Goal: Transaction & Acquisition: Purchase product/service

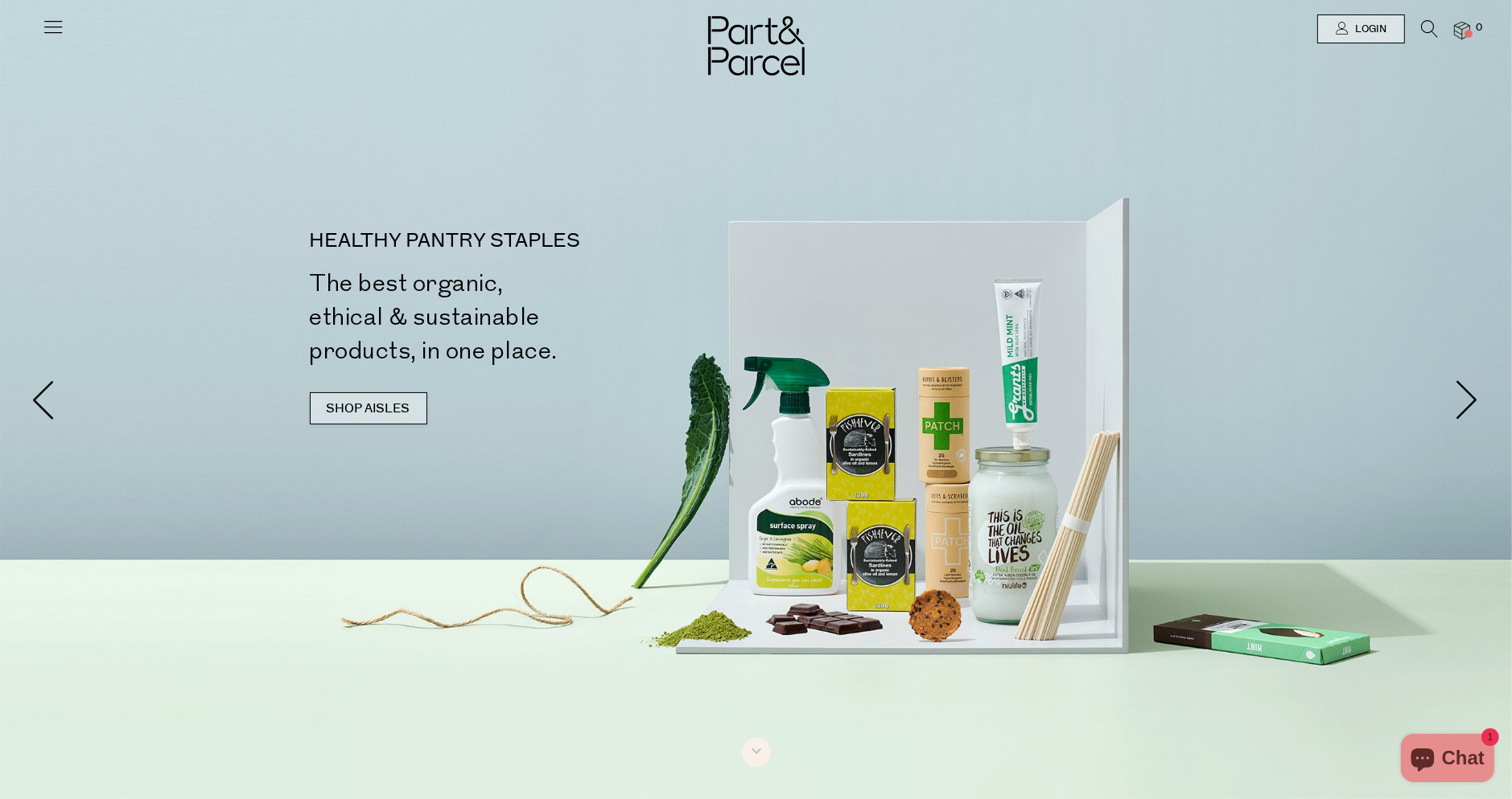
click at [336, 409] on link "SHOP AISLES" at bounding box center [368, 408] width 117 height 32
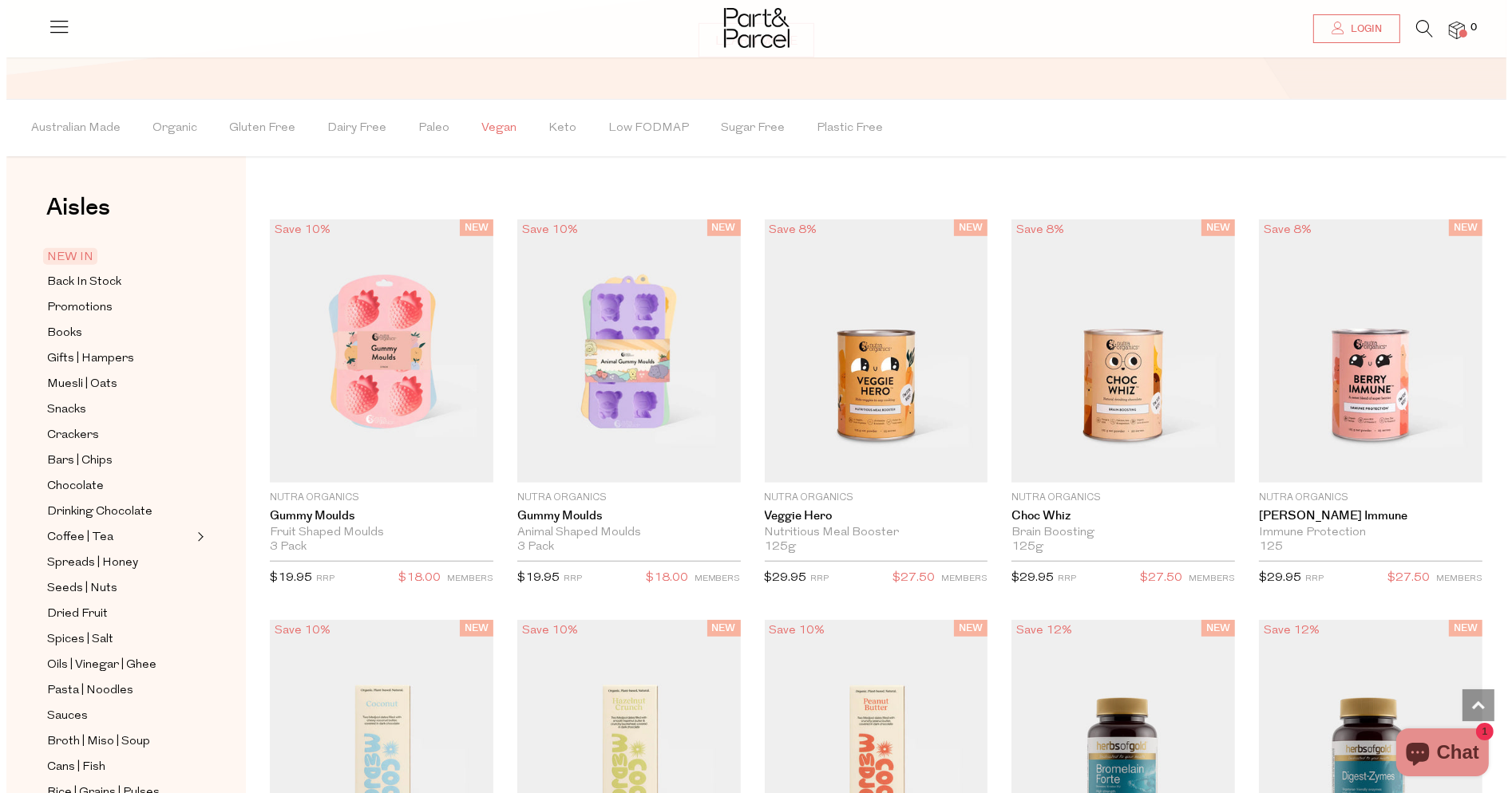
scroll to position [1425, 0]
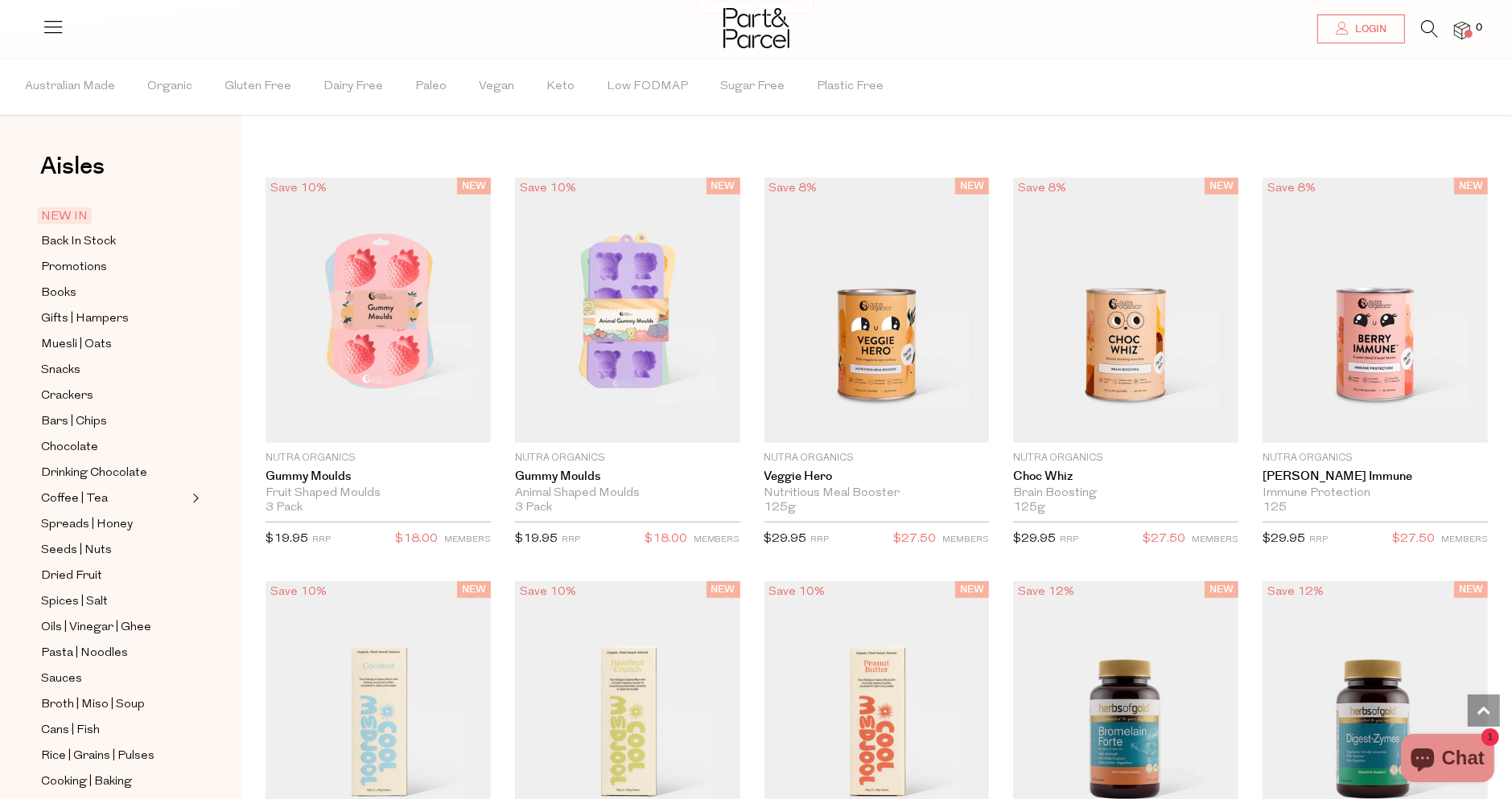
click at [1436, 30] on icon at bounding box center [1429, 28] width 17 height 18
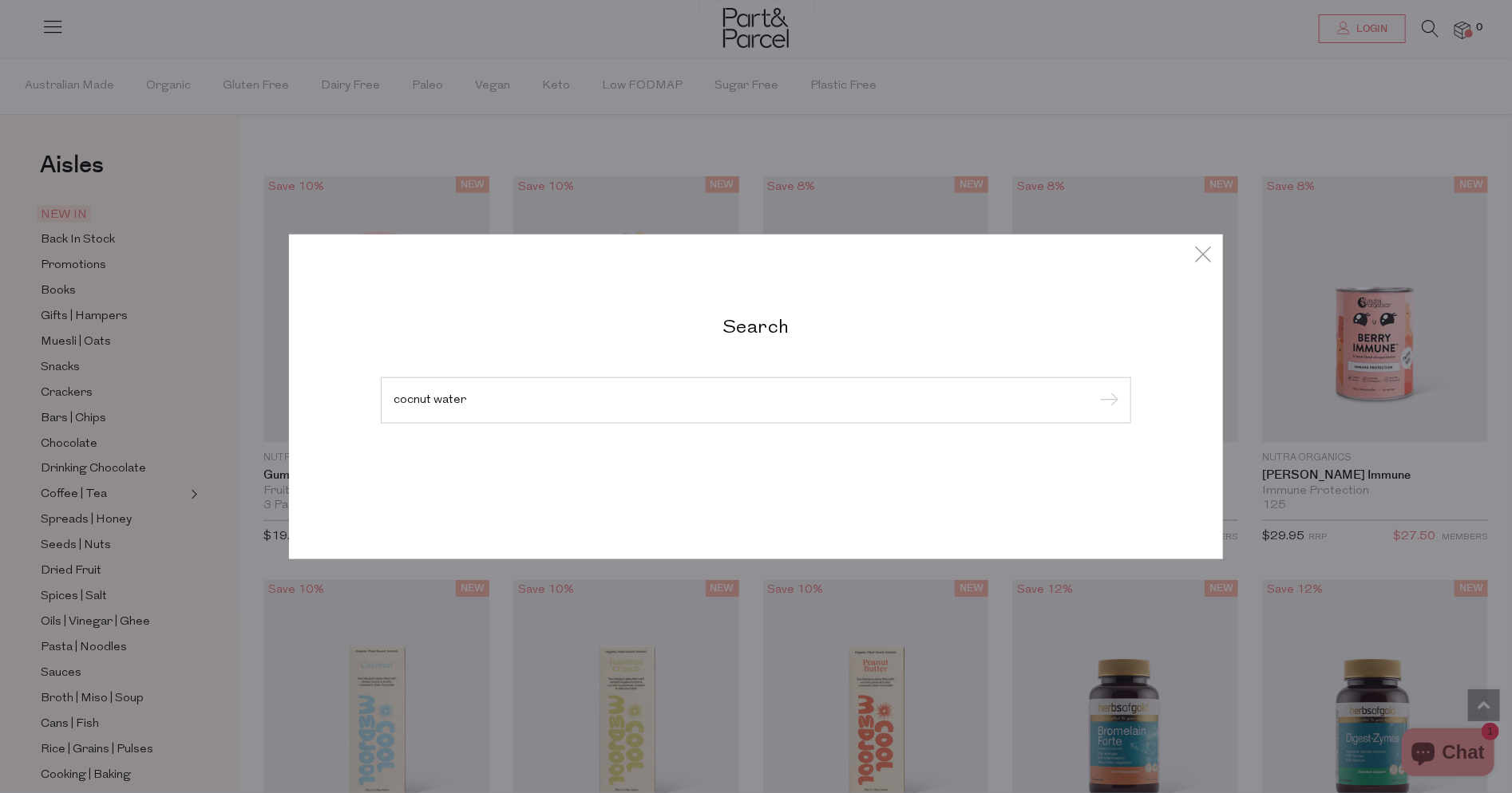
click at [1095, 389] on input "submit" at bounding box center [1106, 401] width 24 height 24
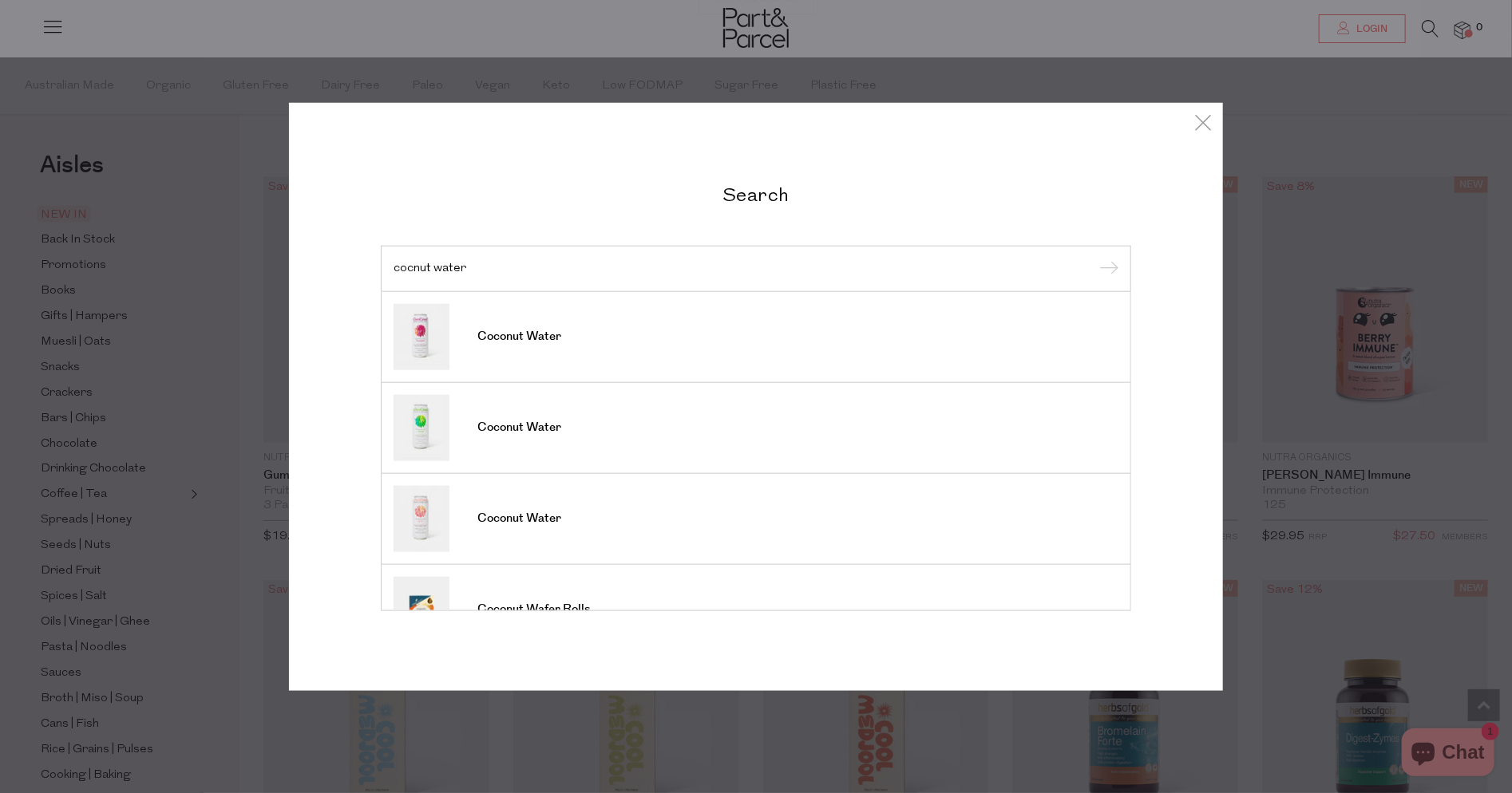
click at [412, 270] on input "cocnut water" at bounding box center [755, 268] width 724 height 12
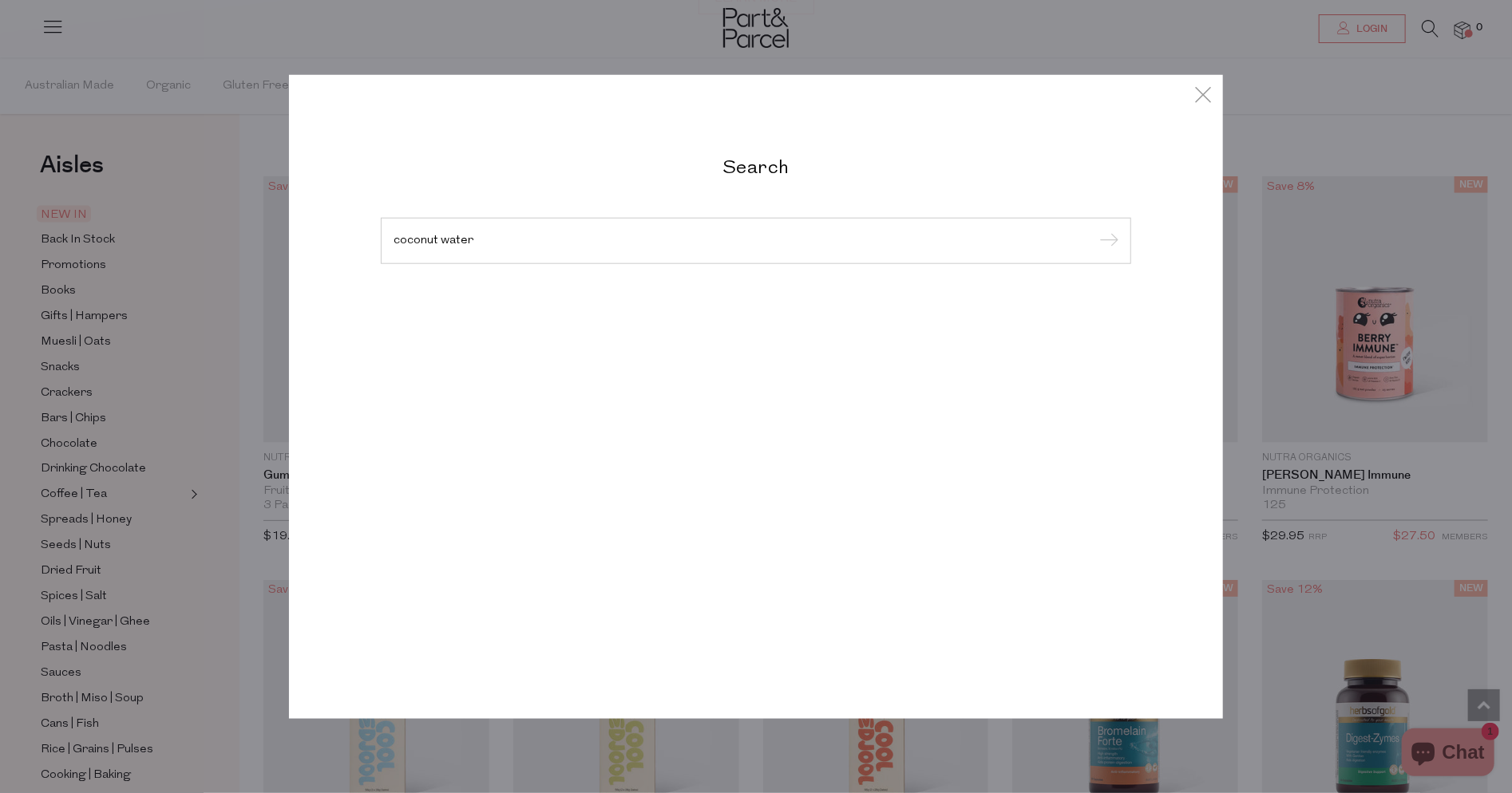
type input "coconut water"
click at [1095, 230] on input "submit" at bounding box center [1106, 241] width 24 height 24
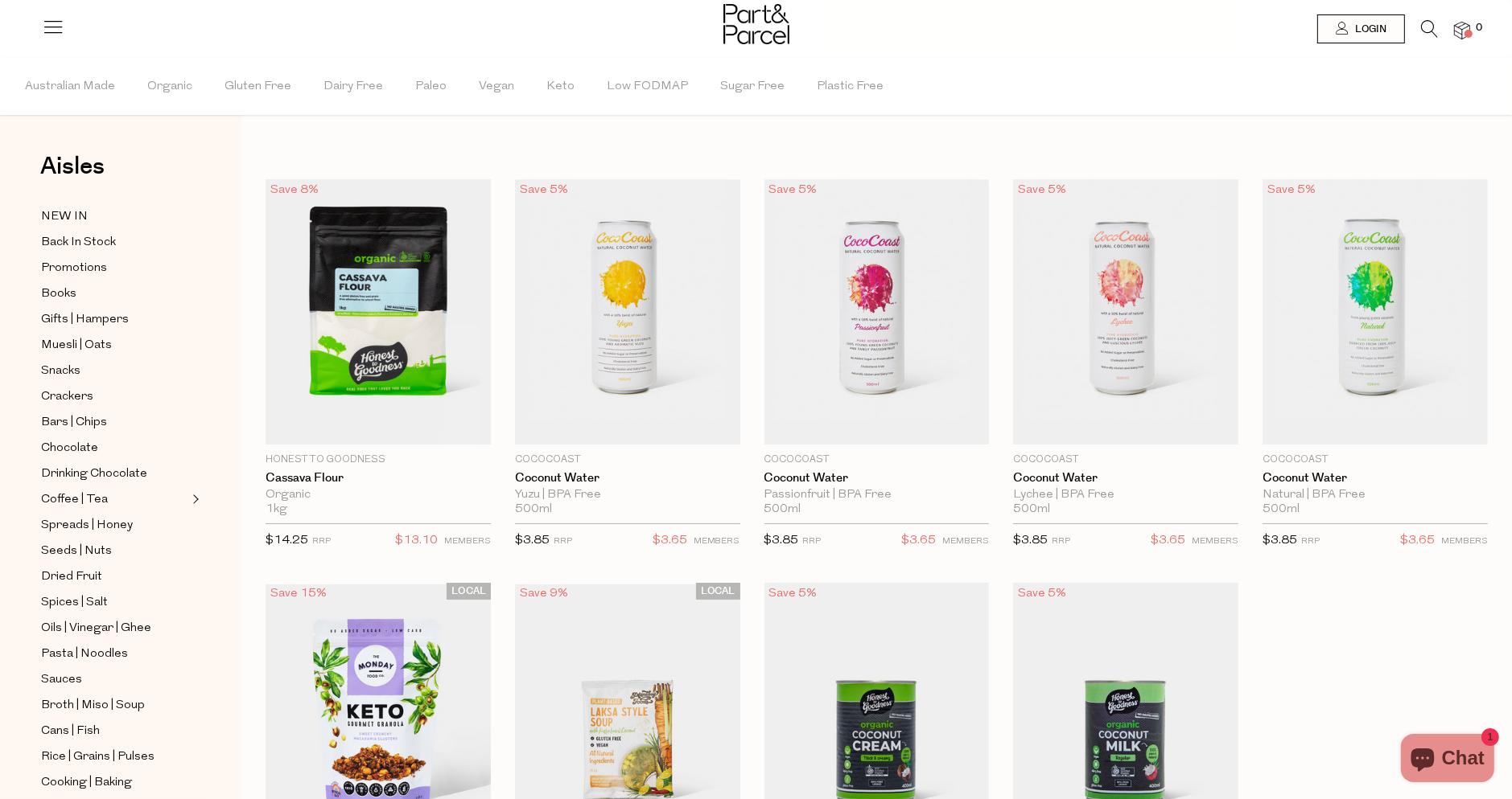
click at [1428, 28] on icon at bounding box center [1429, 28] width 17 height 18
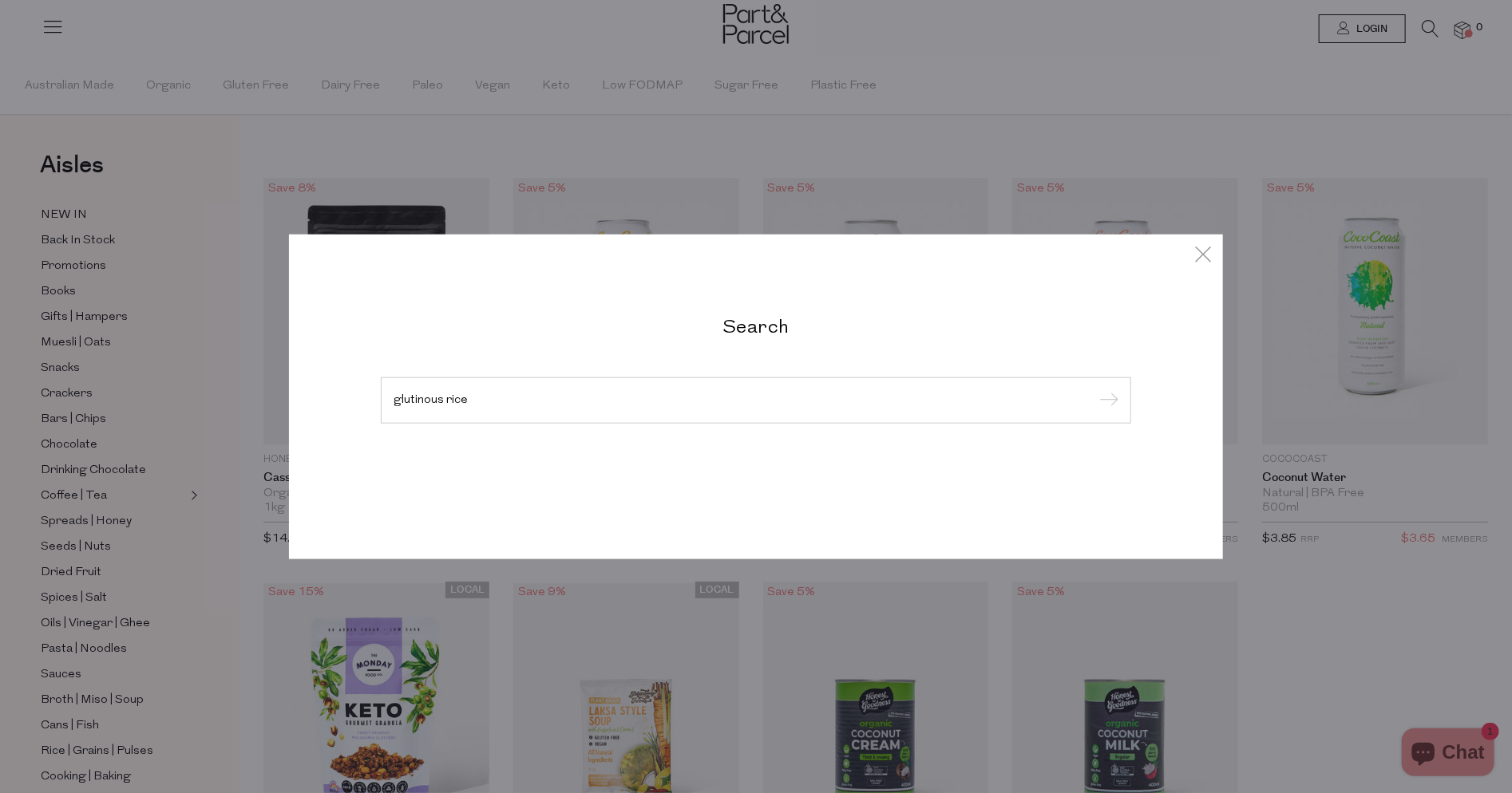
type input "glutinous rice"
click at [1095, 389] on input "submit" at bounding box center [1106, 401] width 24 height 24
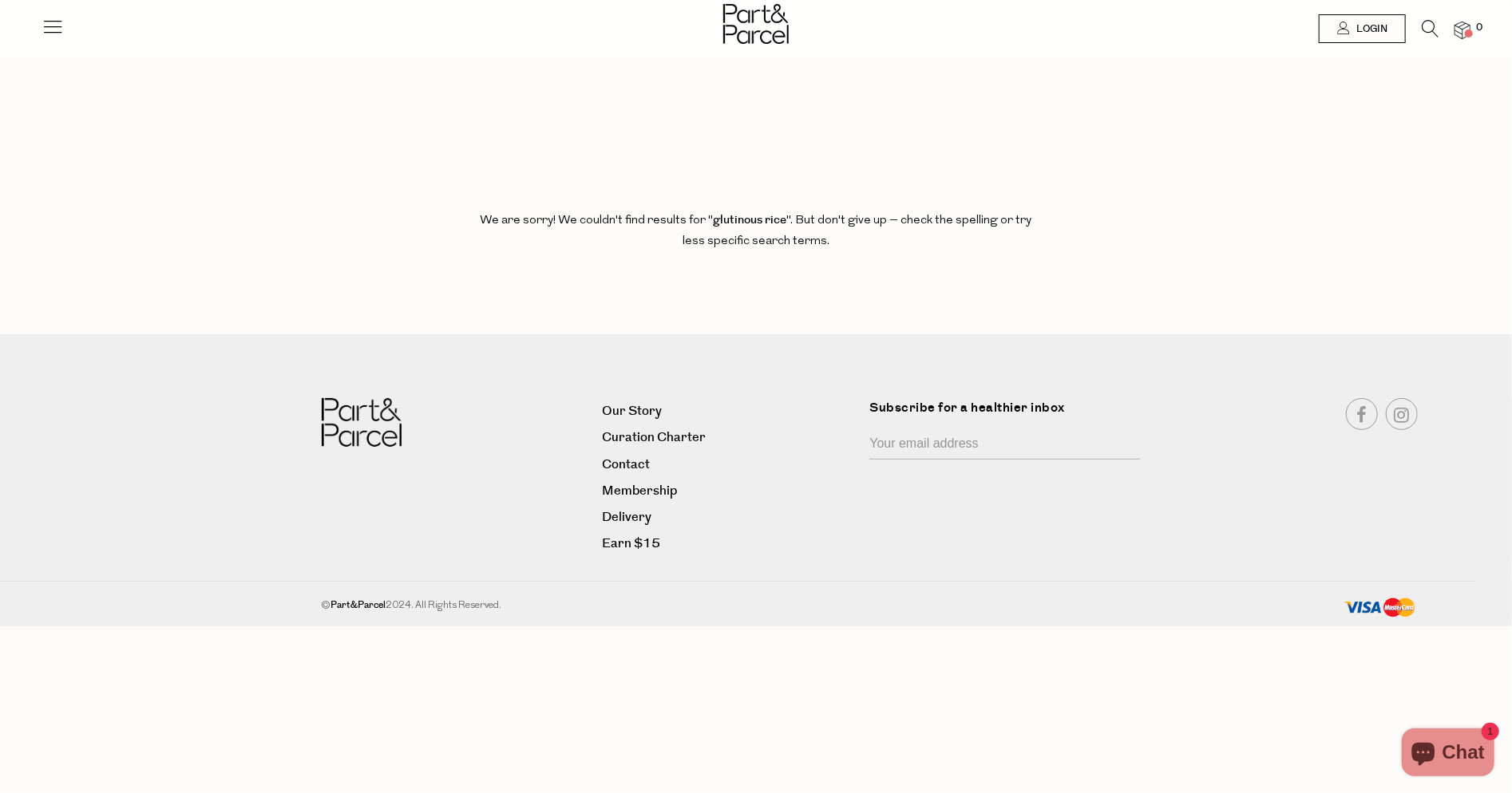
click at [1426, 30] on icon at bounding box center [1430, 28] width 17 height 17
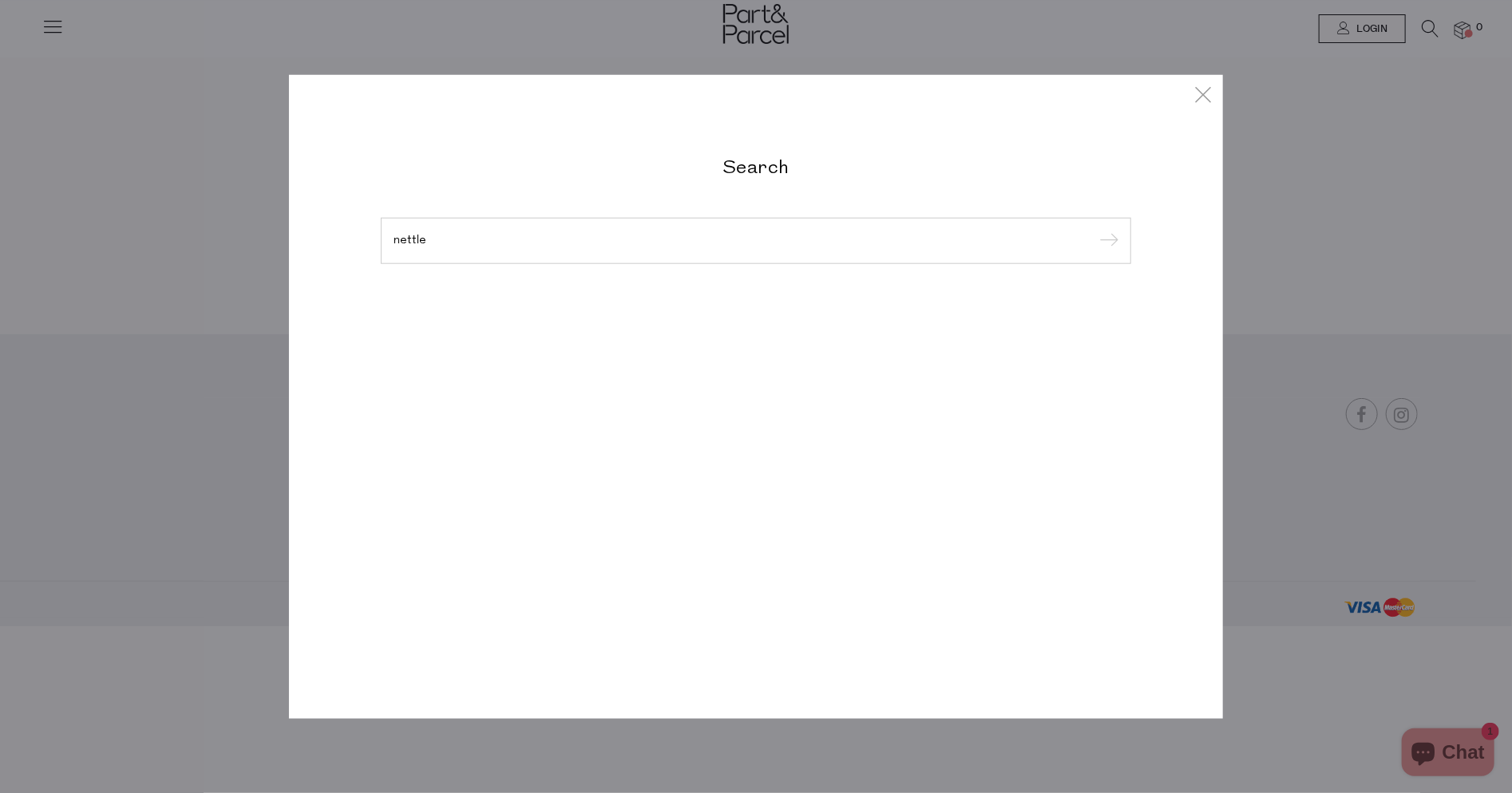
type input "nettle"
click at [1095, 230] on input "submit" at bounding box center [1106, 241] width 24 height 24
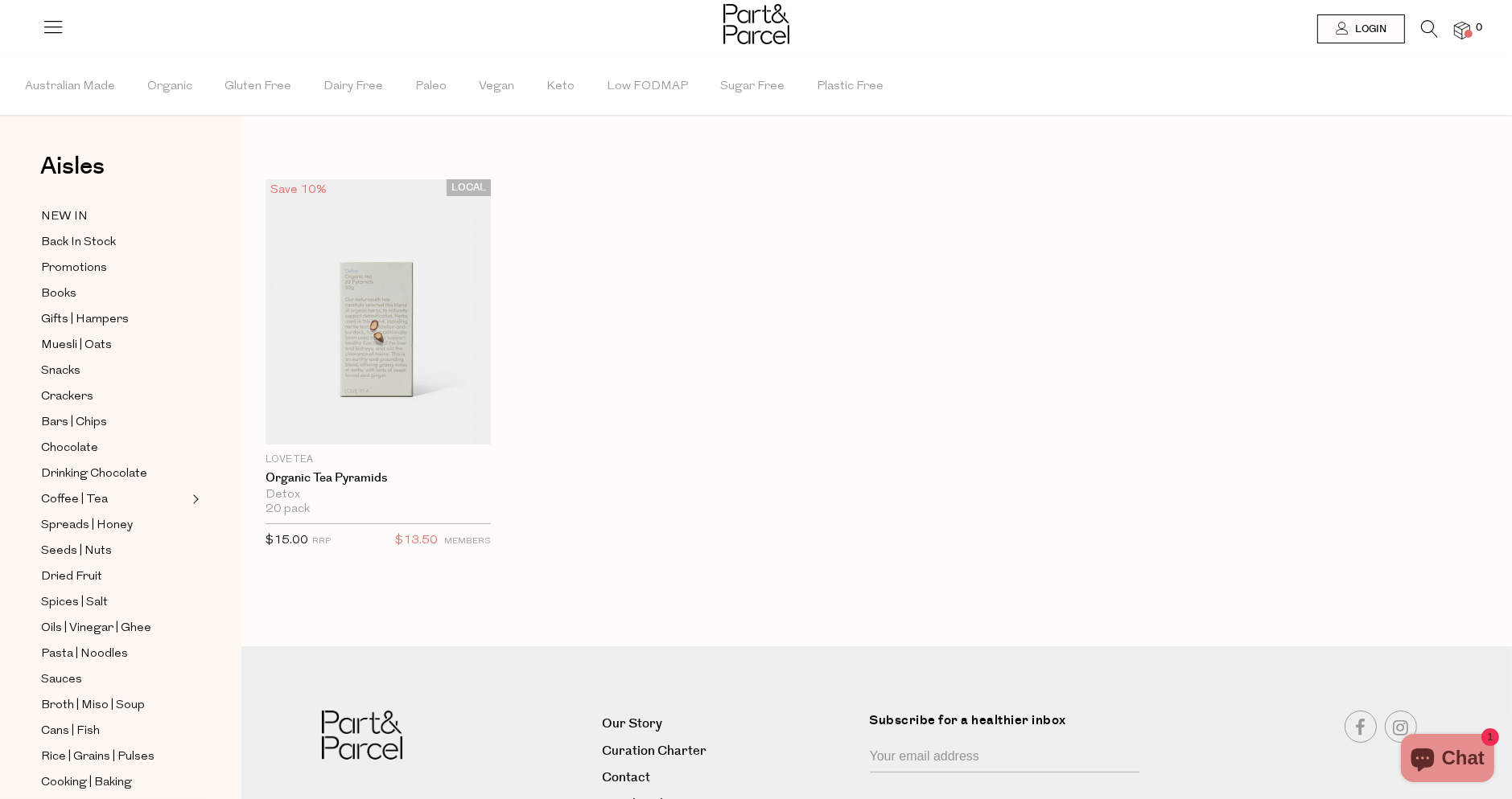
click at [1438, 22] on li "0" at bounding box center [1453, 31] width 32 height 22
click at [1428, 27] on icon at bounding box center [1429, 28] width 17 height 18
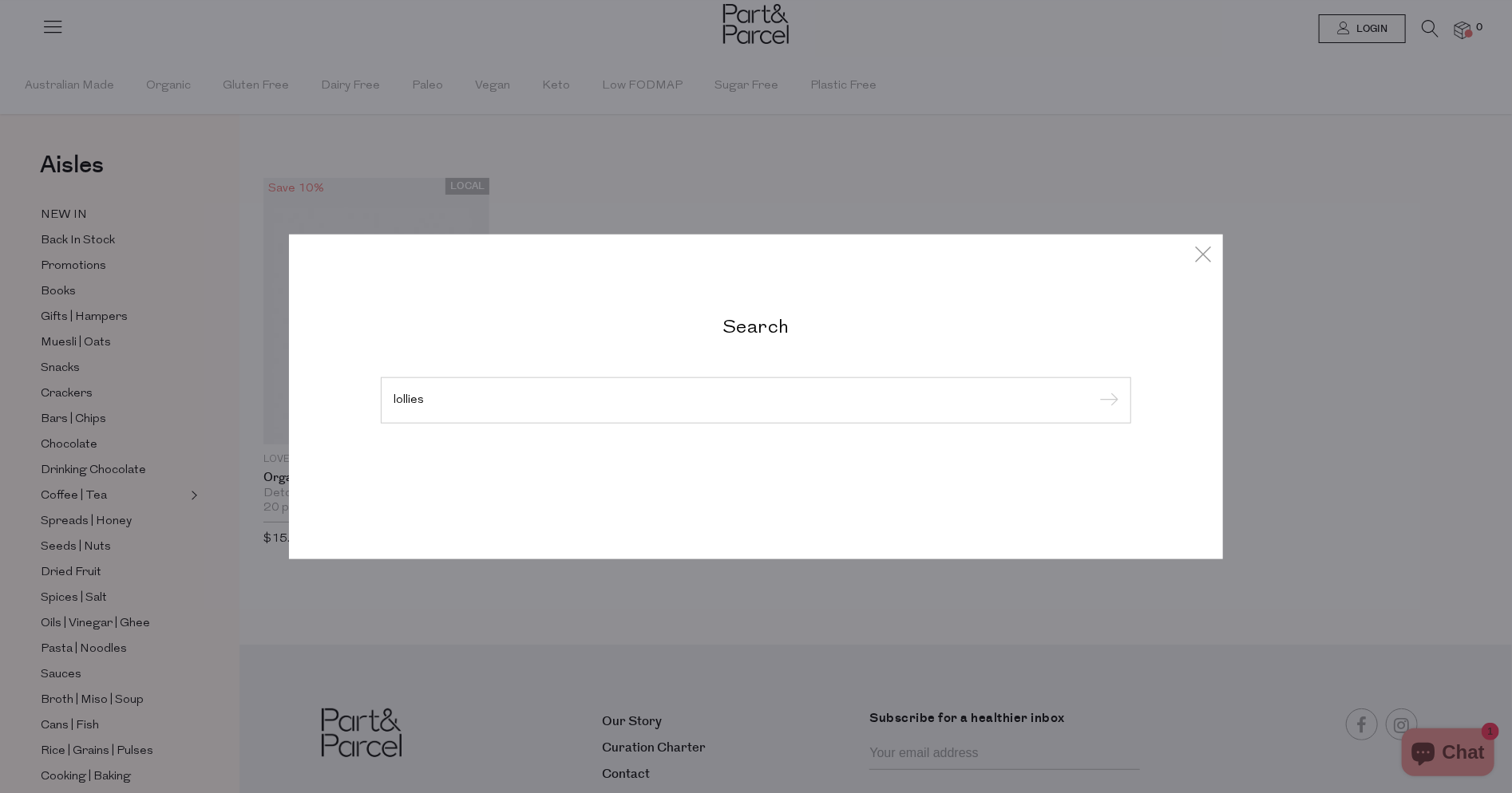
type input "lollies"
click at [1095, 389] on input "submit" at bounding box center [1106, 401] width 24 height 24
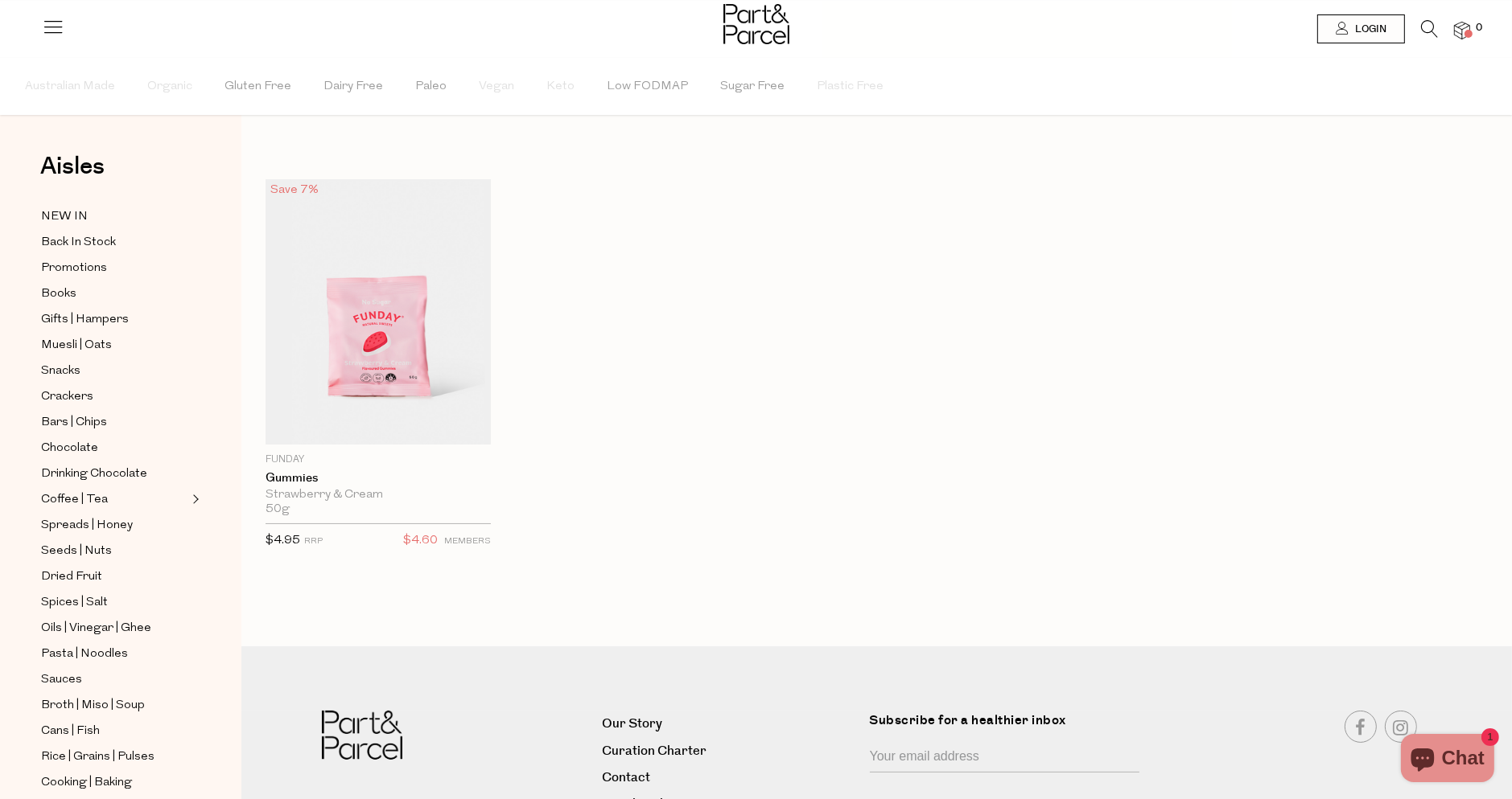
click at [1431, 23] on icon at bounding box center [1429, 28] width 17 height 18
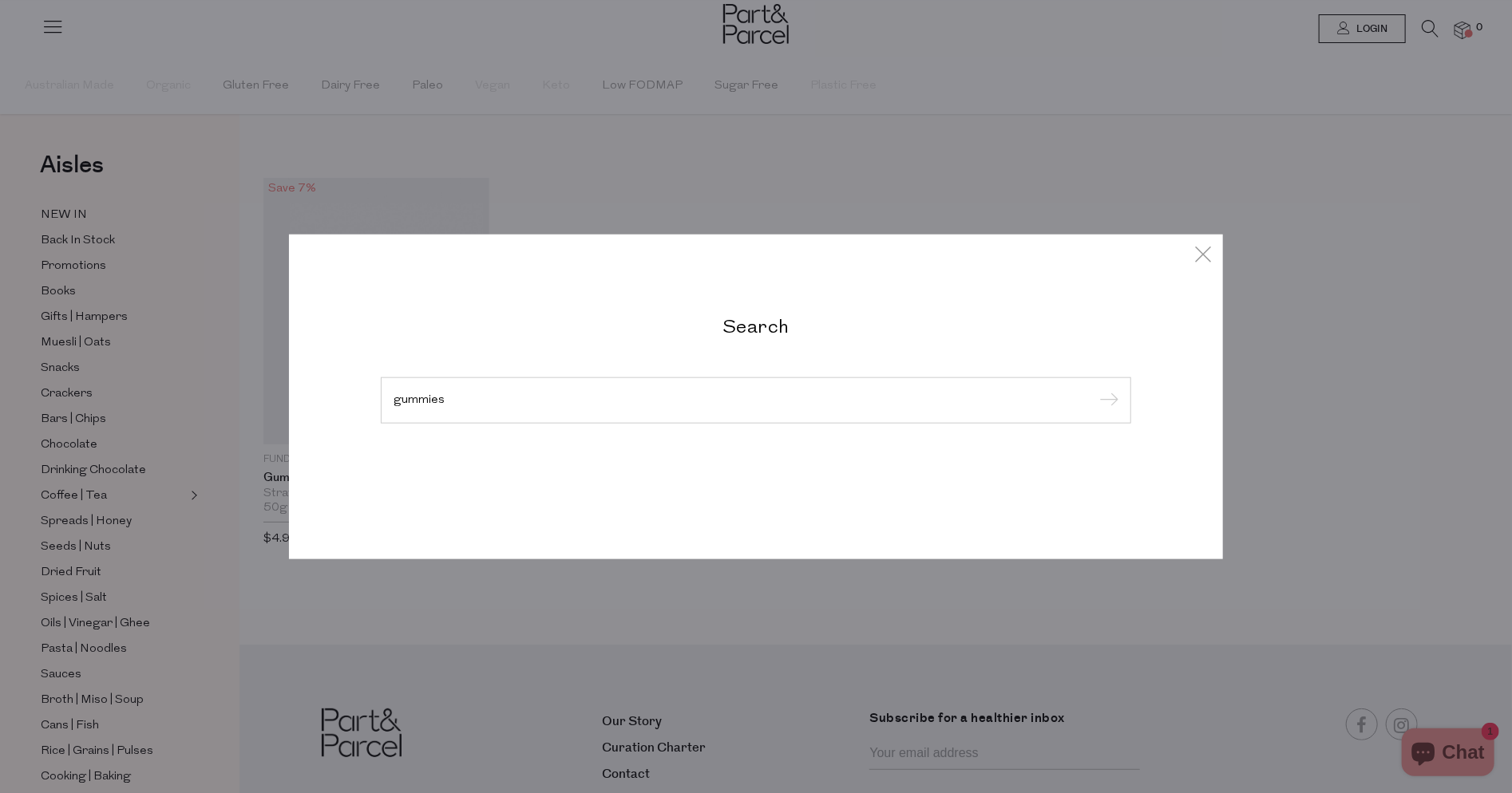
type input "gummies"
click at [1095, 389] on input "submit" at bounding box center [1106, 401] width 24 height 24
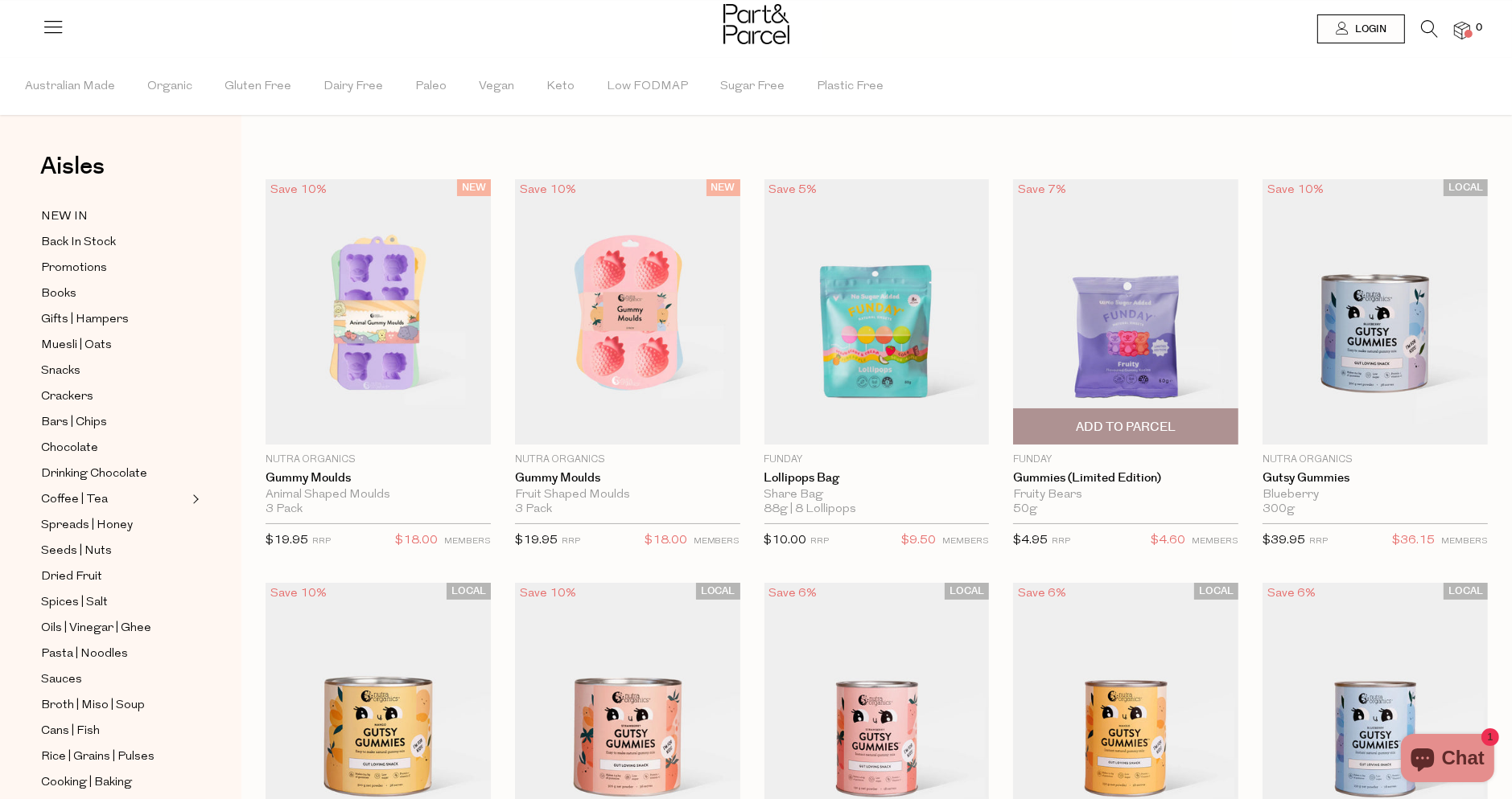
click at [1150, 427] on span "Add To Parcel" at bounding box center [1125, 427] width 100 height 17
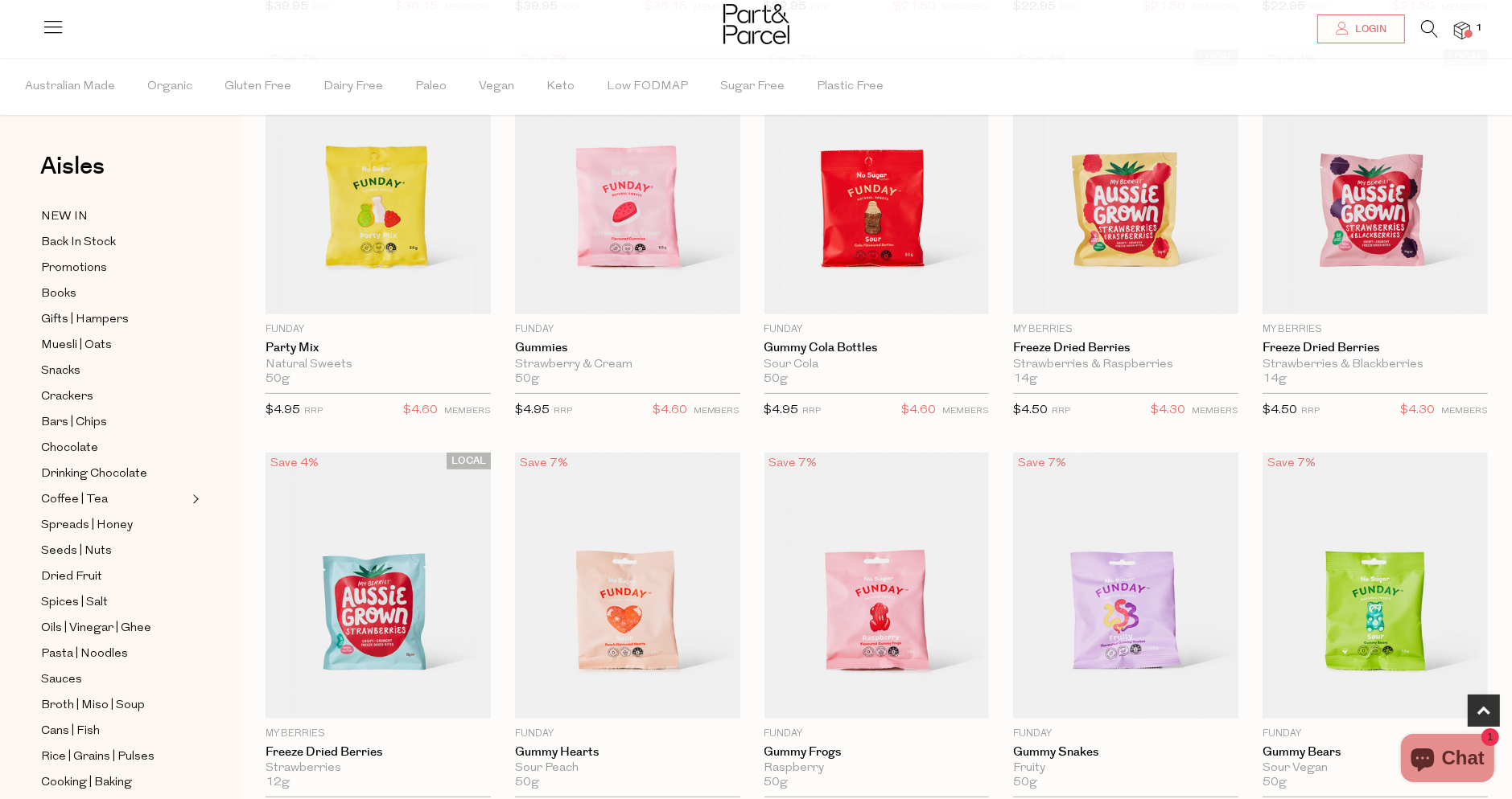
scroll to position [1126, 0]
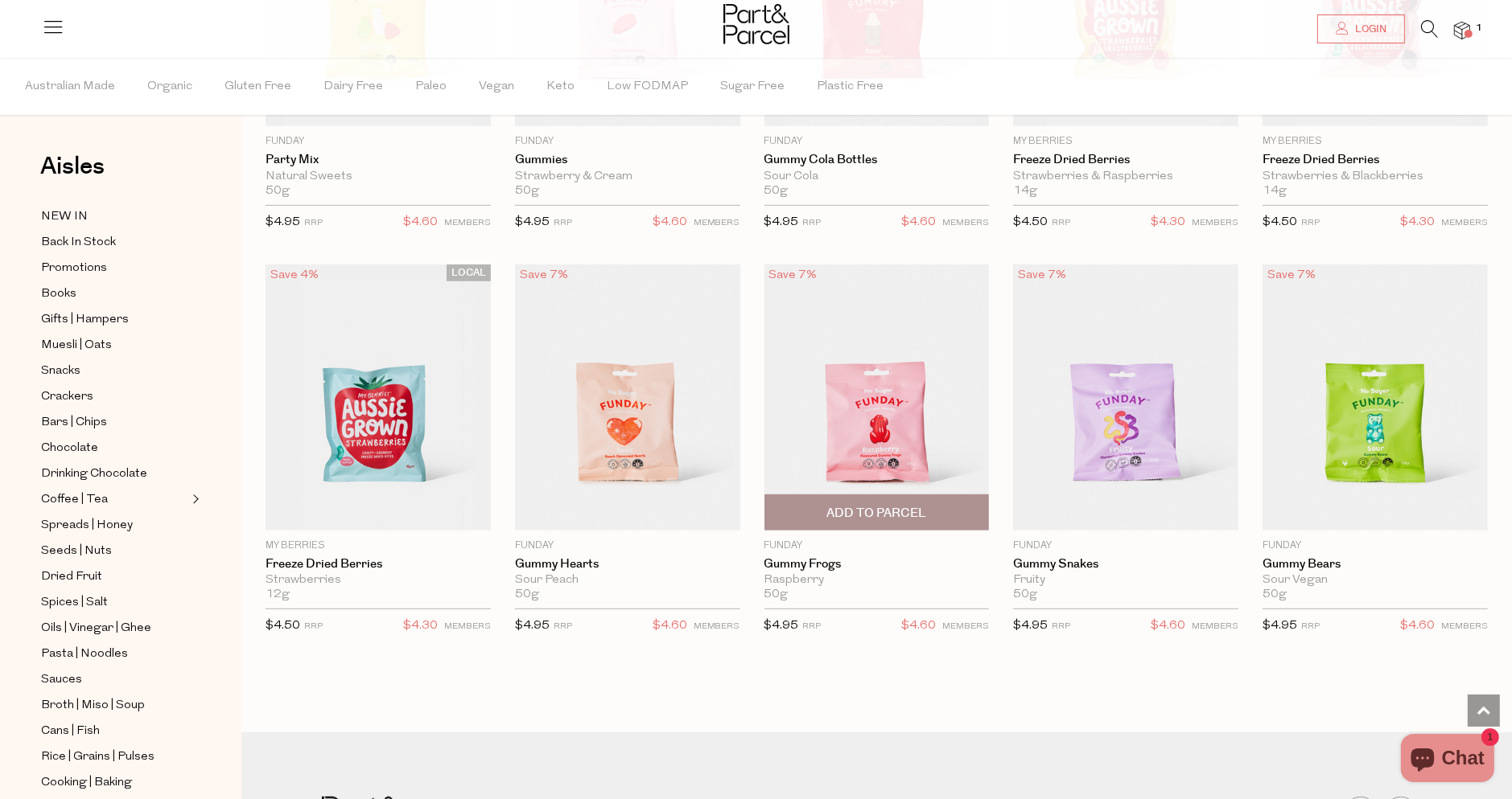
click at [919, 511] on span "Add To Parcel" at bounding box center [876, 513] width 100 height 17
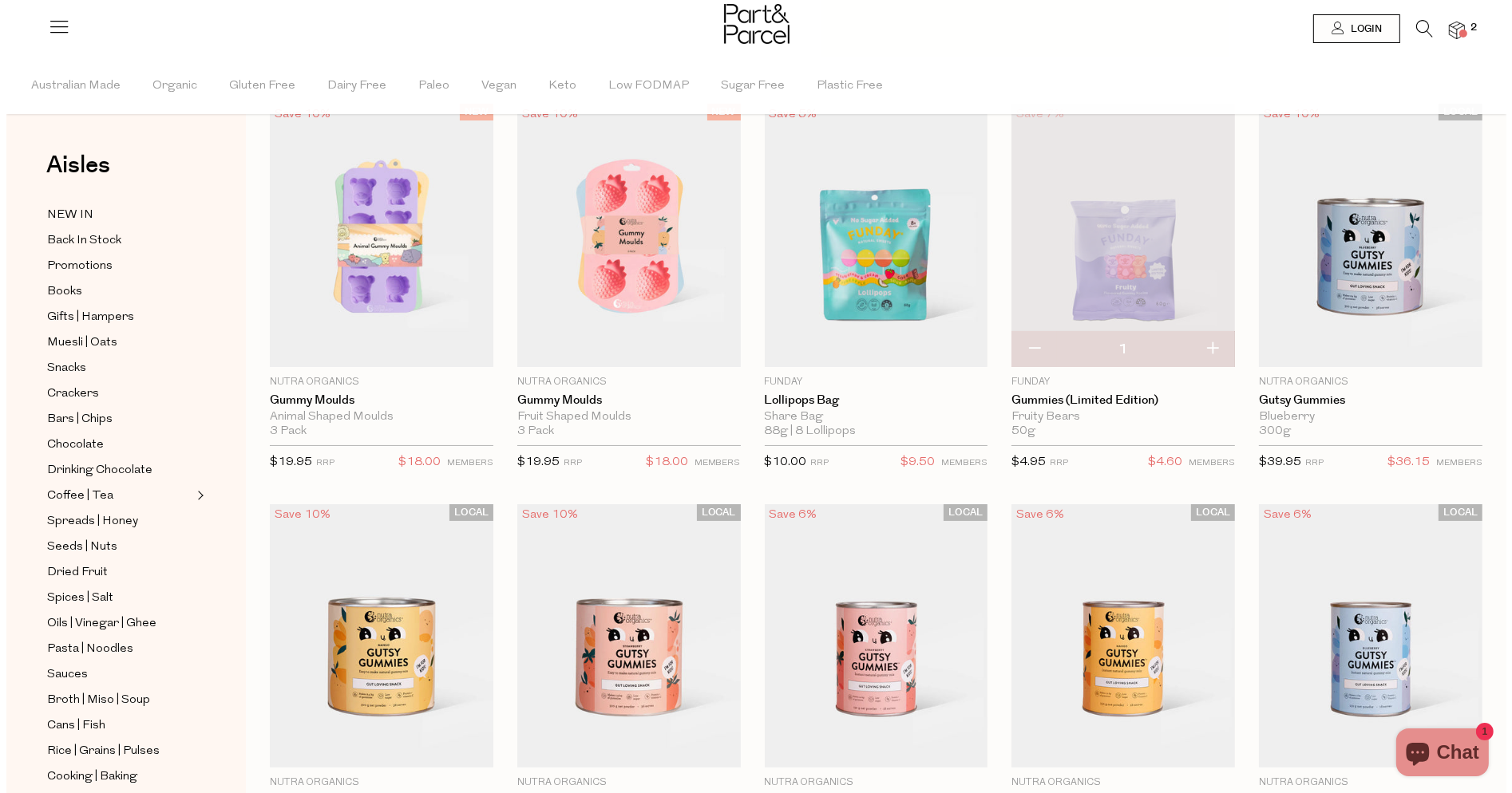
scroll to position [0, 0]
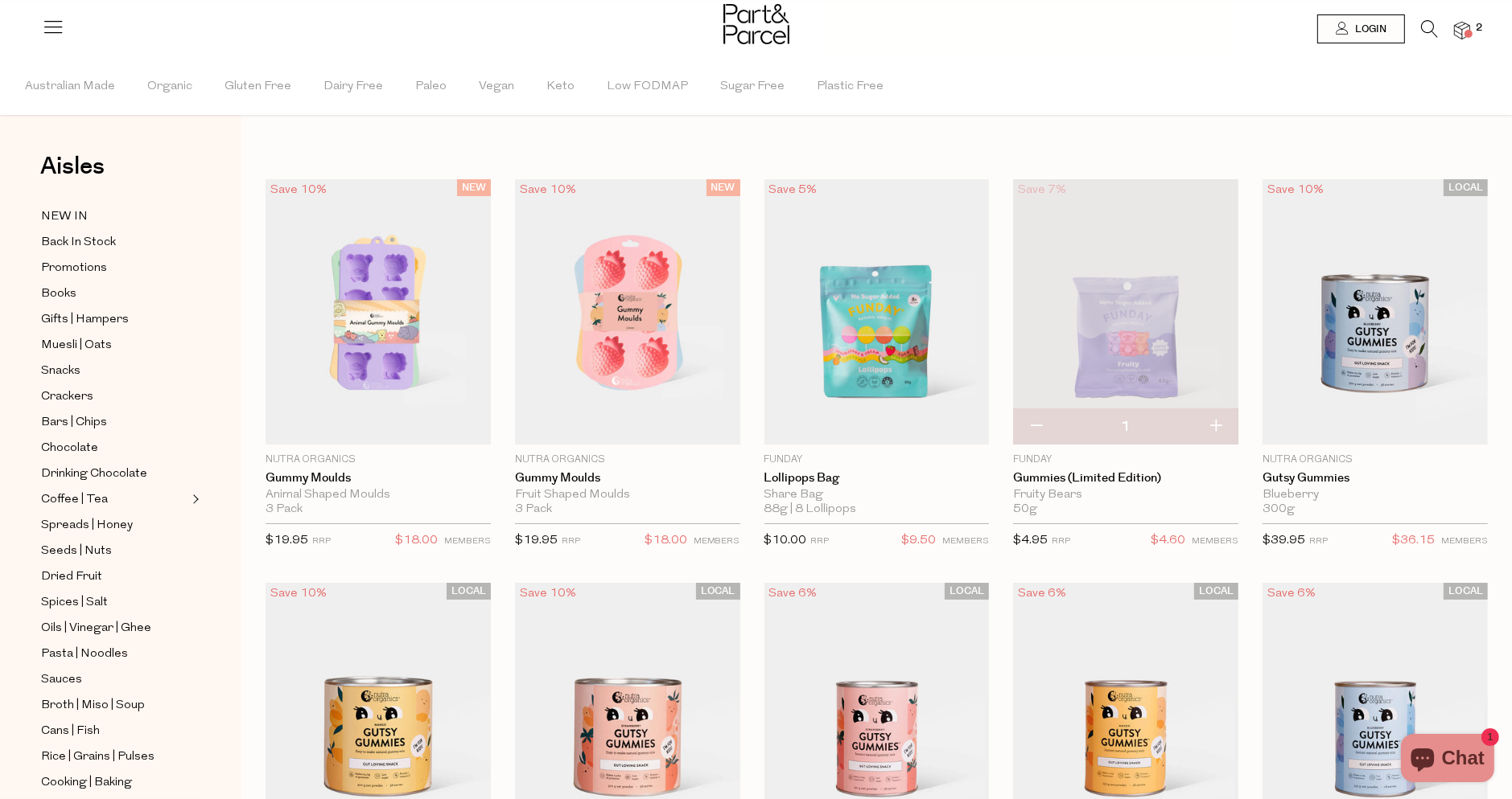
click at [1424, 27] on icon at bounding box center [1429, 28] width 17 height 18
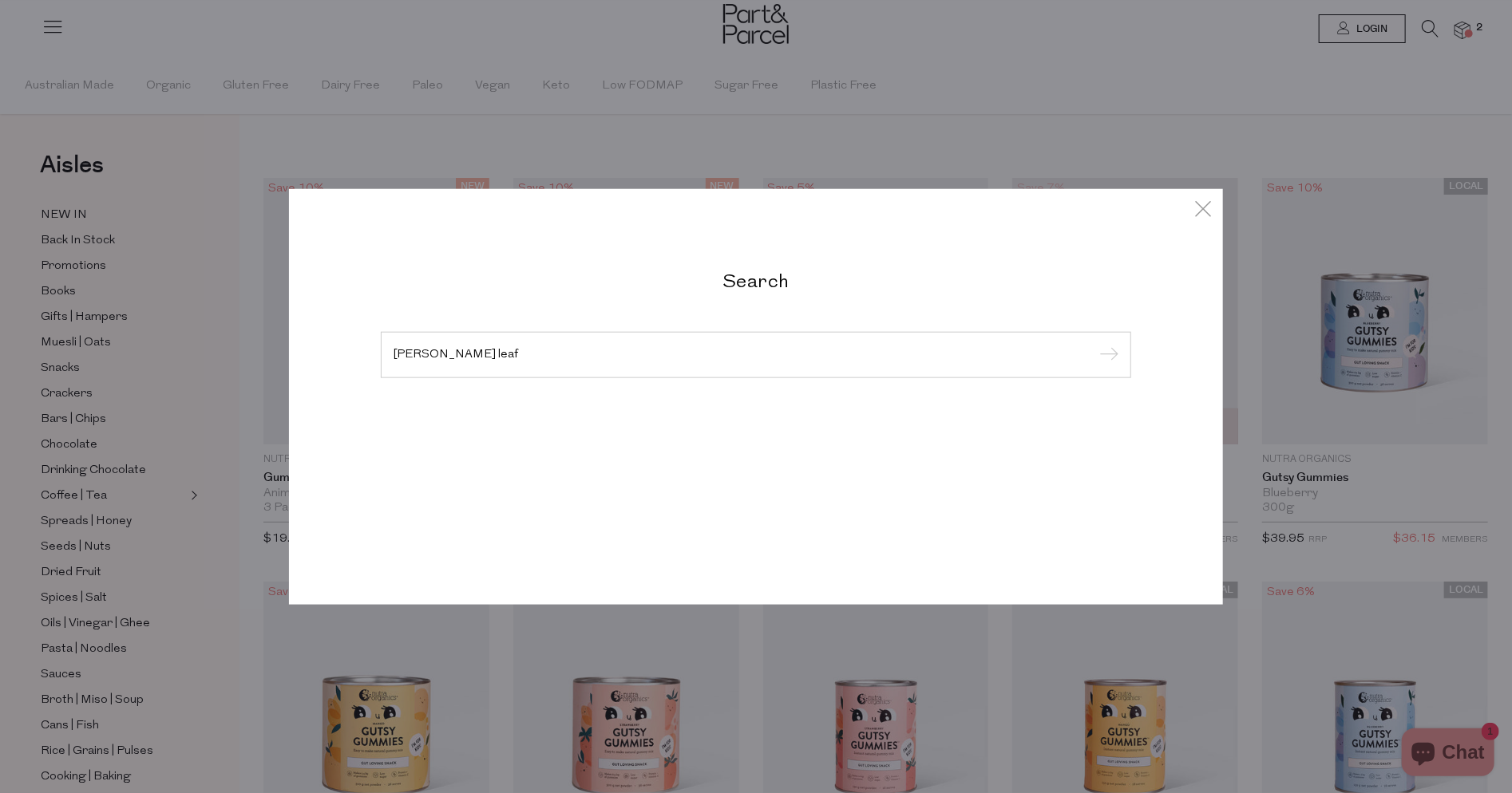
type input "rasberry leaf"
click at [1095, 344] on input "submit" at bounding box center [1106, 356] width 24 height 24
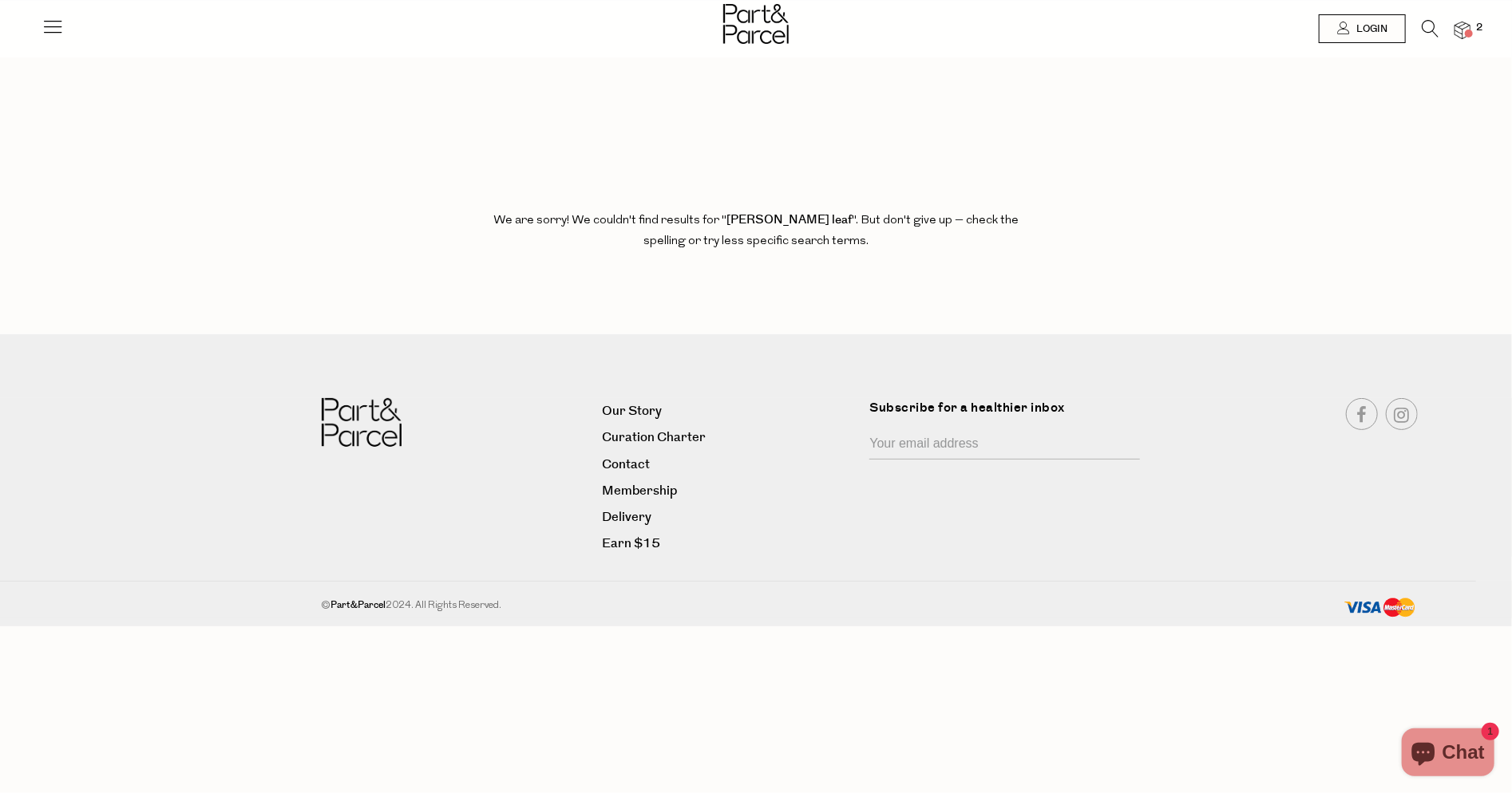
click at [1428, 30] on icon at bounding box center [1430, 28] width 17 height 17
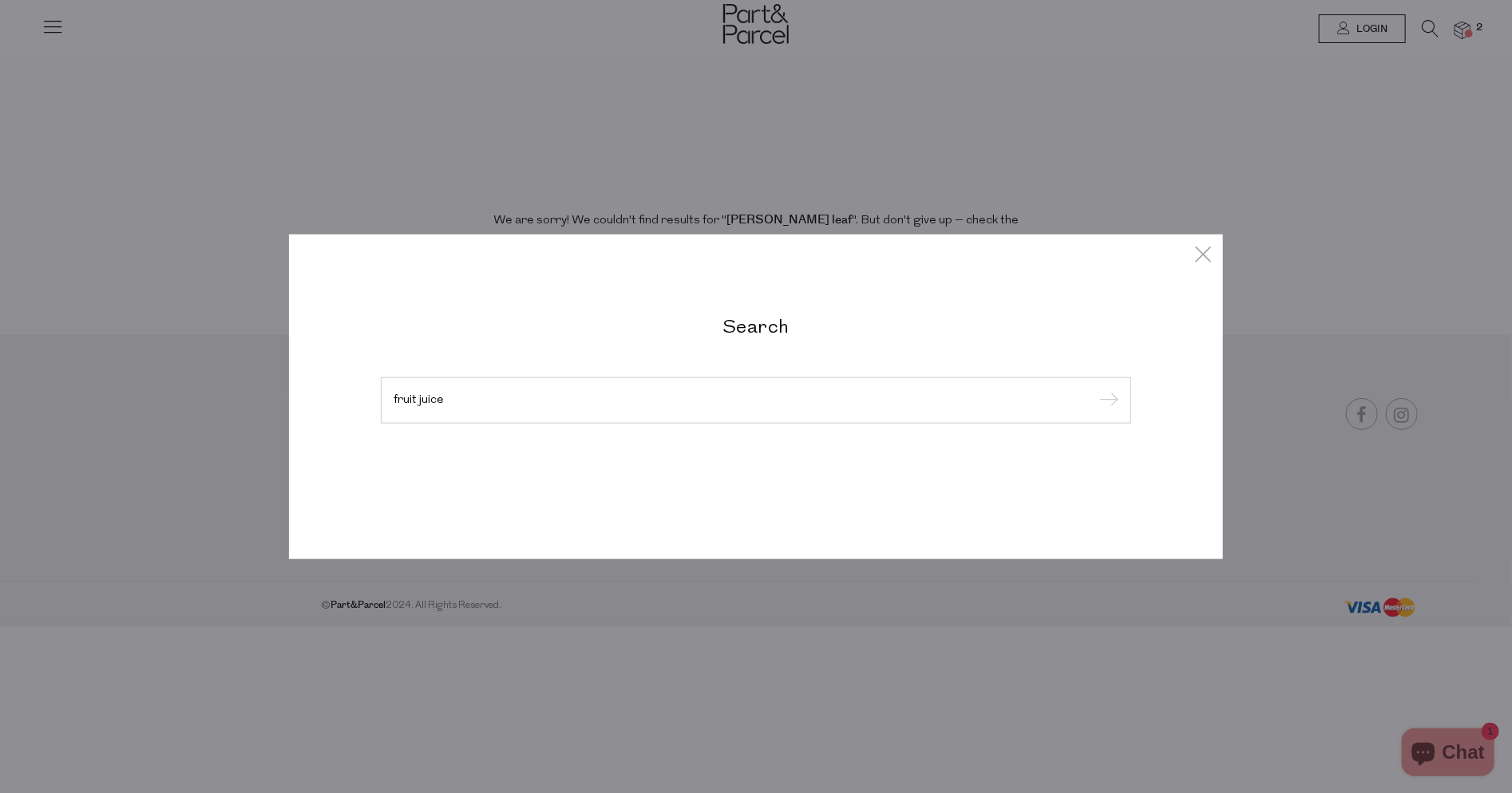
type input "fruit juice"
click at [1095, 389] on input "submit" at bounding box center [1106, 401] width 24 height 24
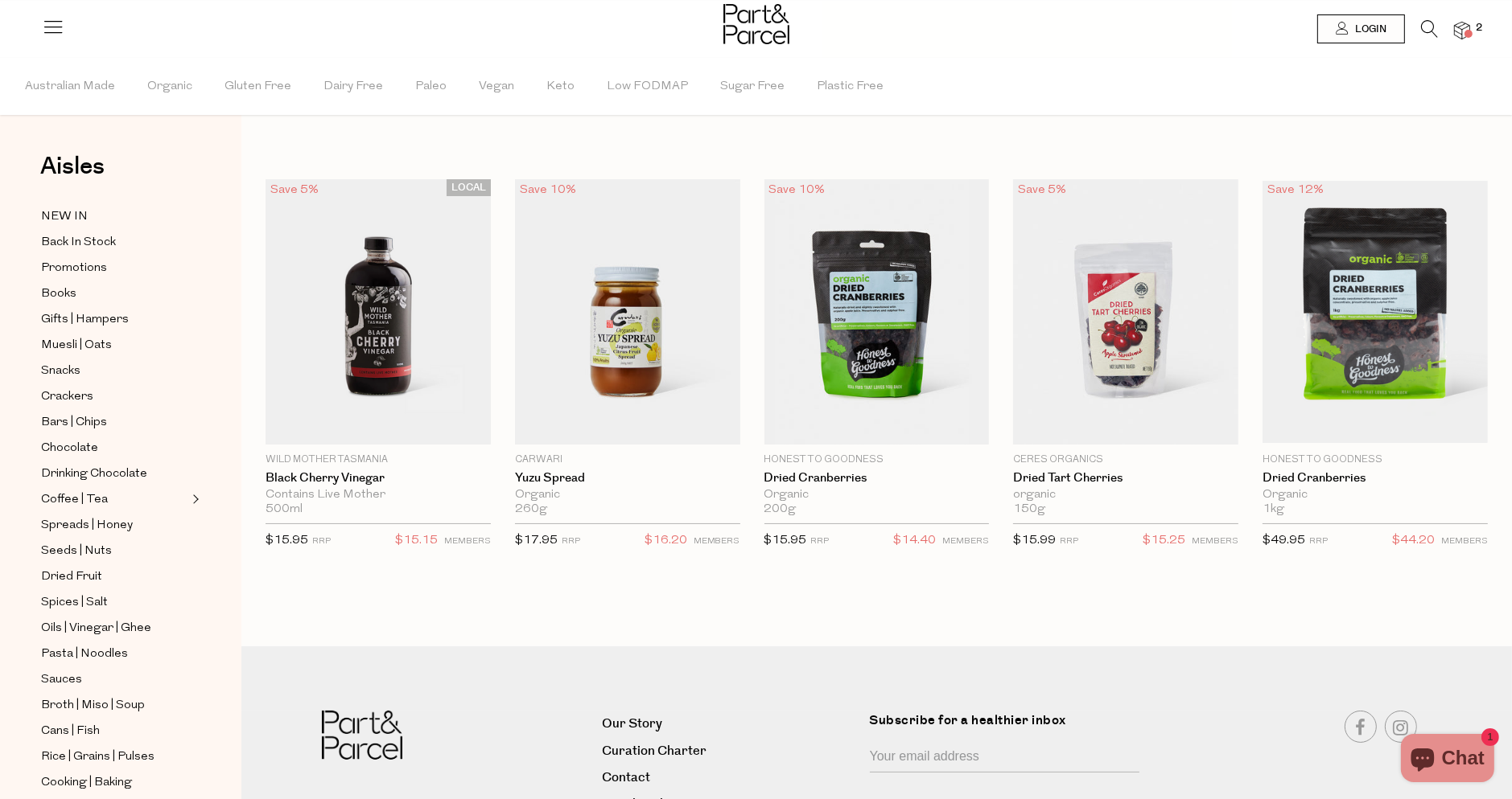
click at [1432, 28] on icon at bounding box center [1429, 28] width 17 height 18
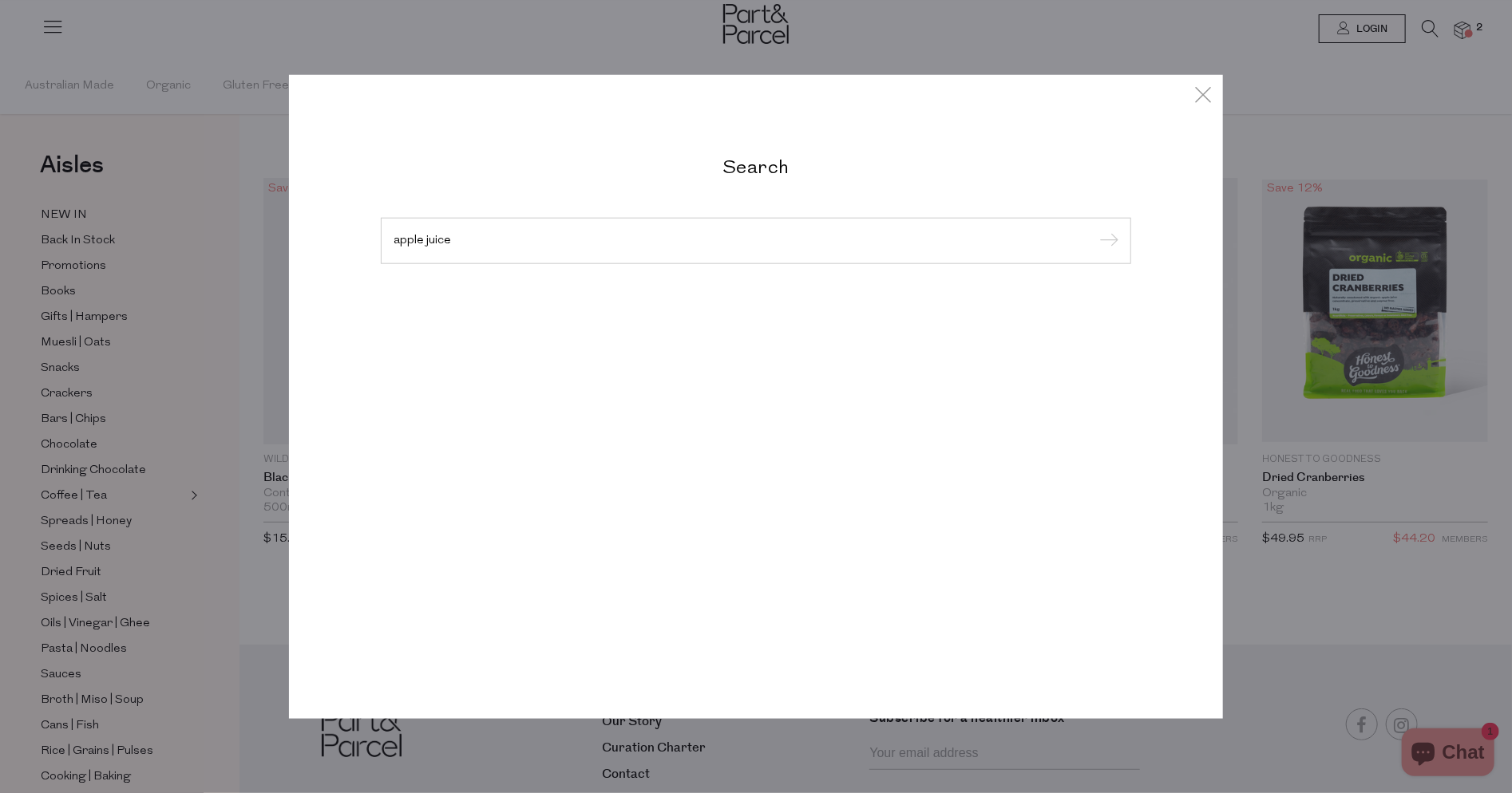
type input "apple juice"
click at [1095, 230] on input "submit" at bounding box center [1106, 241] width 24 height 24
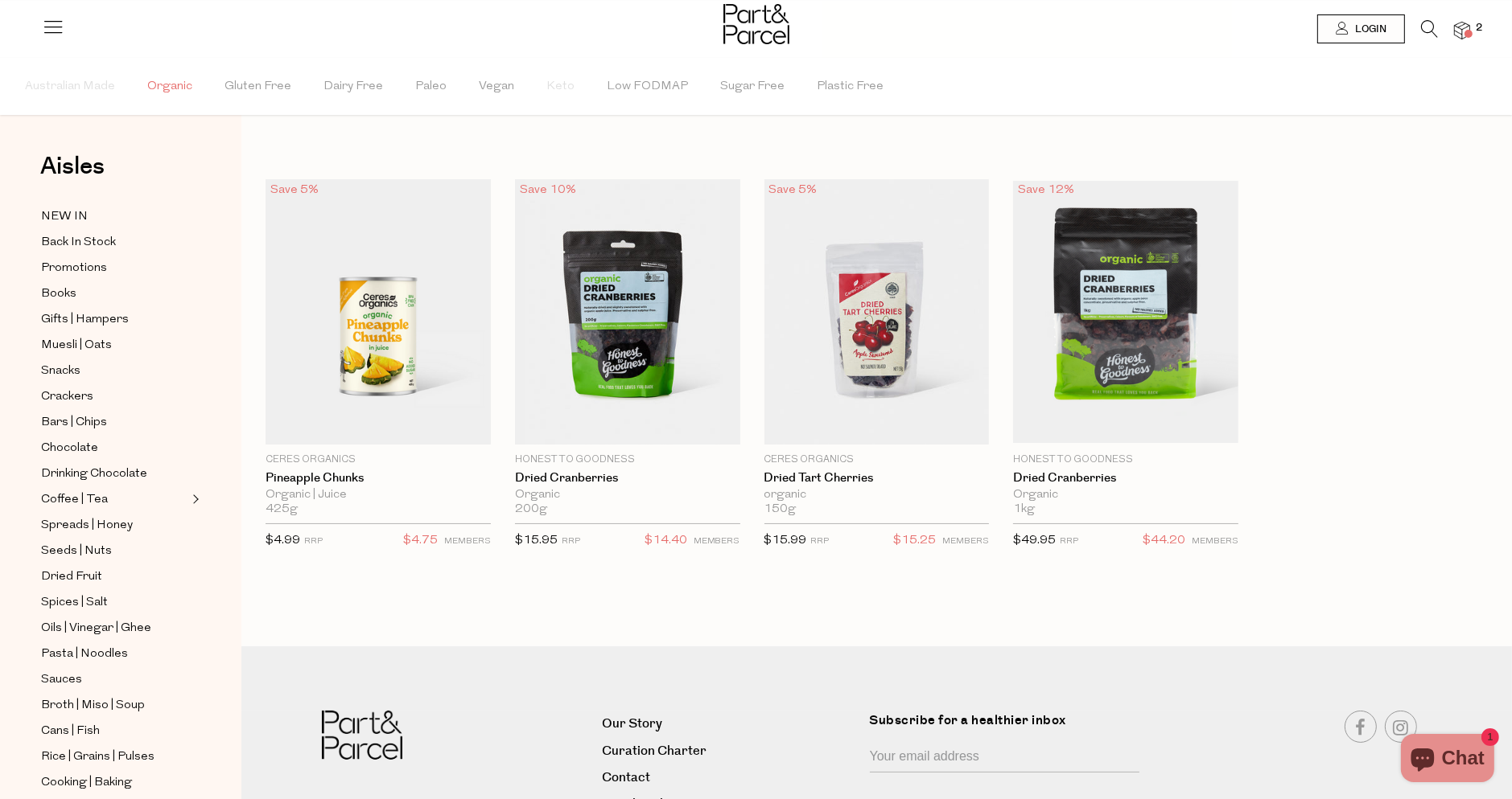
click at [181, 84] on span "Organic" at bounding box center [170, 86] width 45 height 56
click at [1433, 30] on icon at bounding box center [1429, 28] width 17 height 18
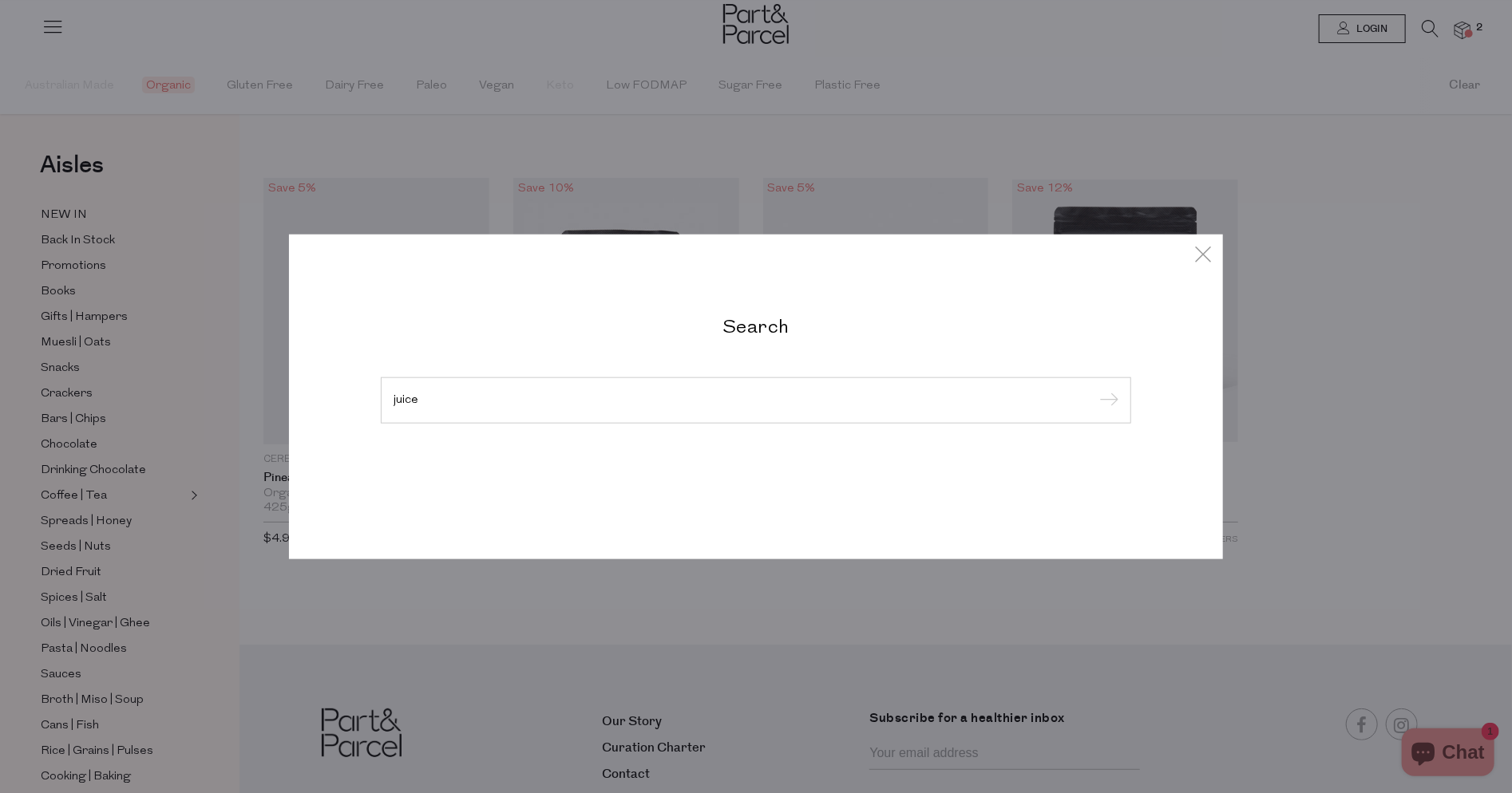
type input "juice"
click at [1095, 389] on input "submit" at bounding box center [1106, 401] width 24 height 24
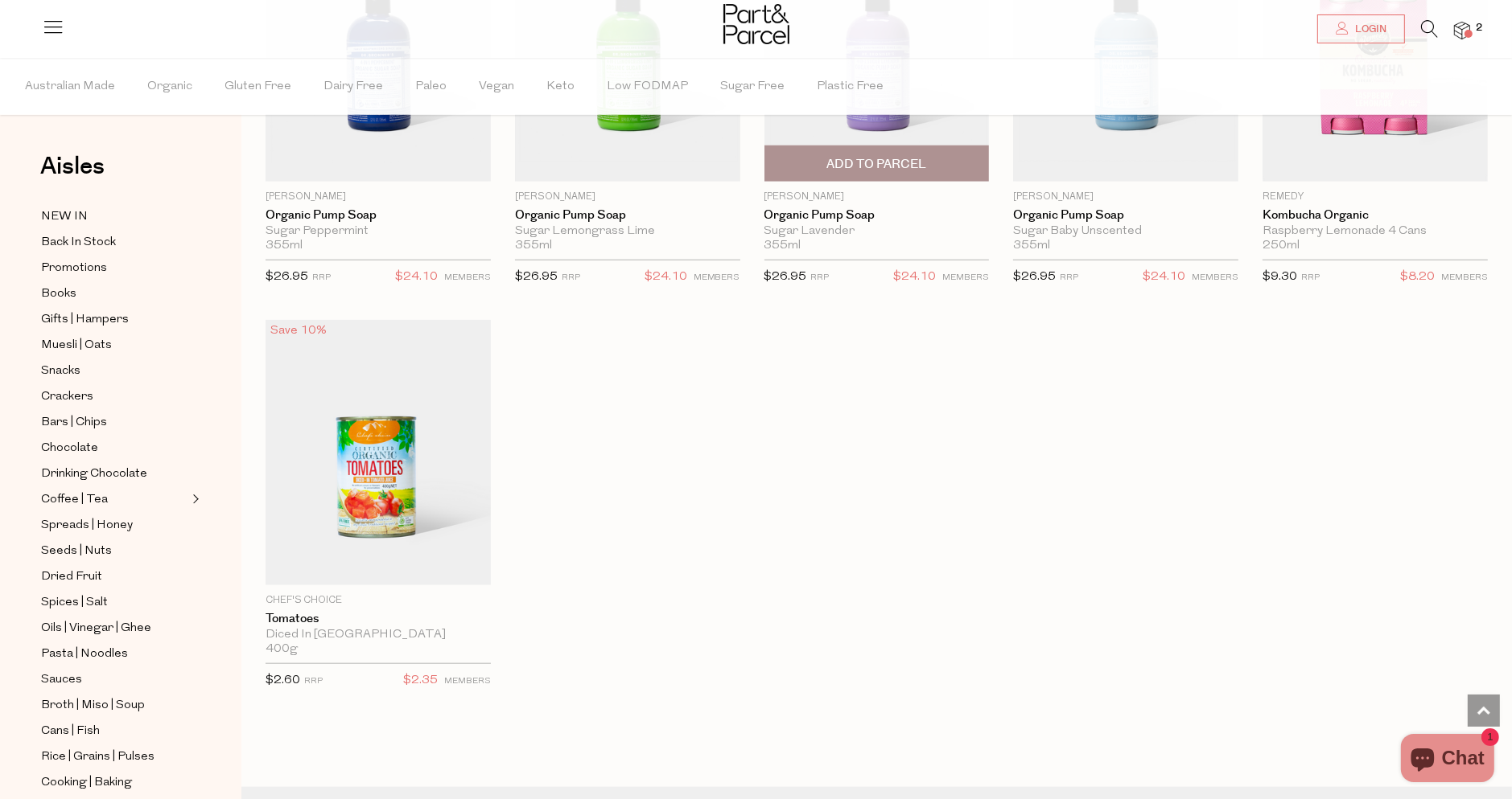
scroll to position [2063, 0]
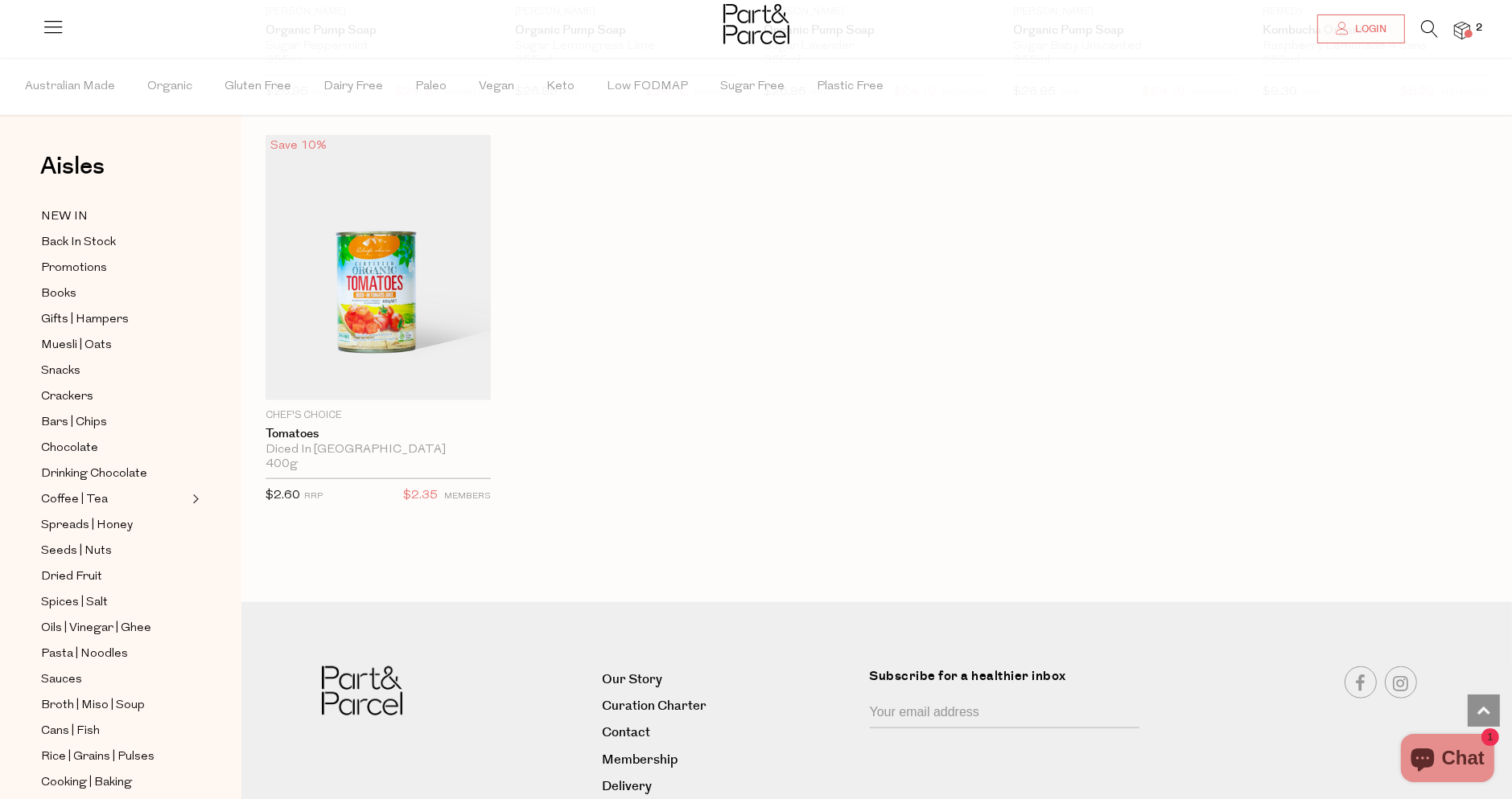
click at [1428, 27] on icon at bounding box center [1429, 28] width 17 height 18
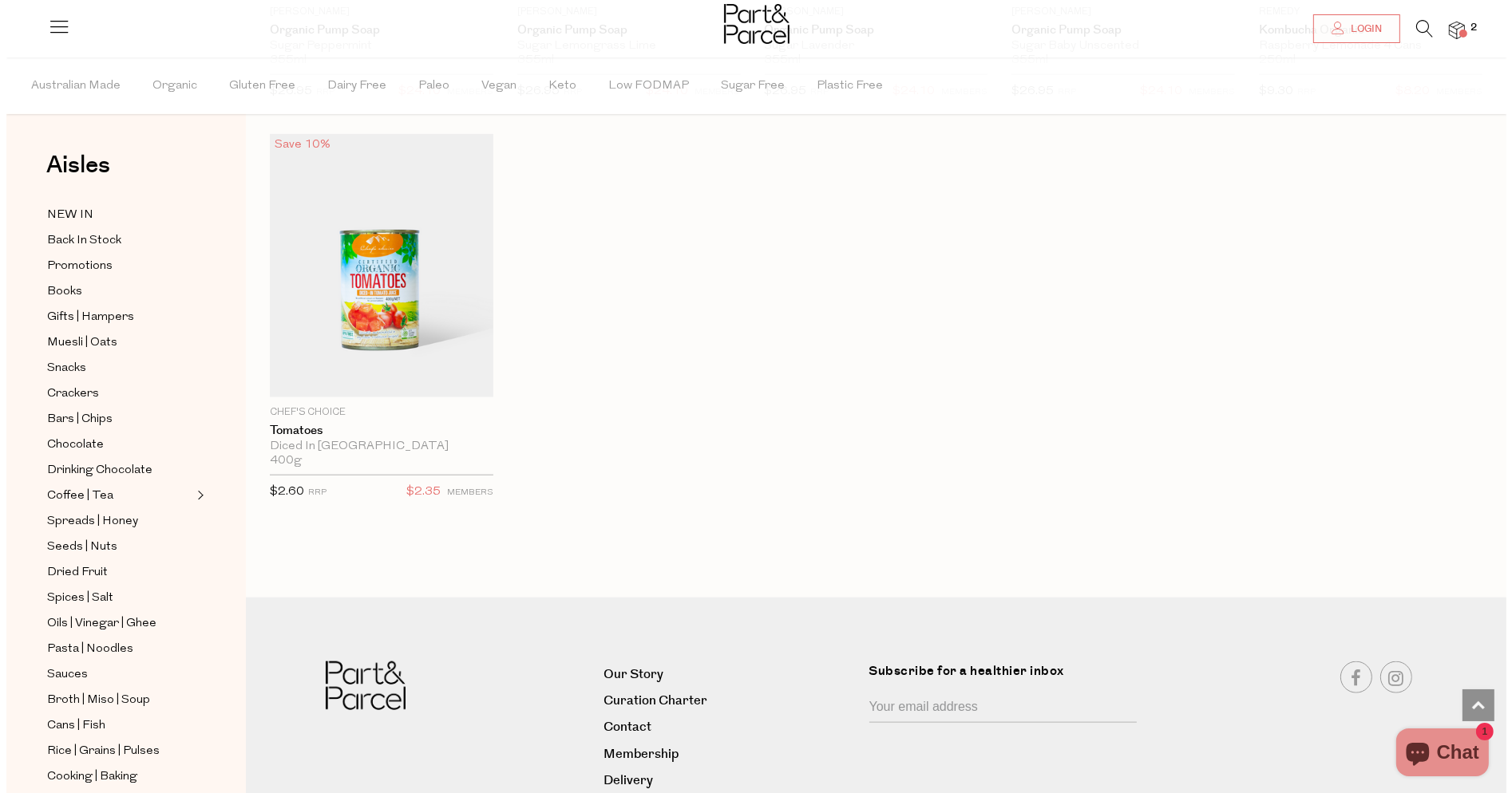
scroll to position [2062, 0]
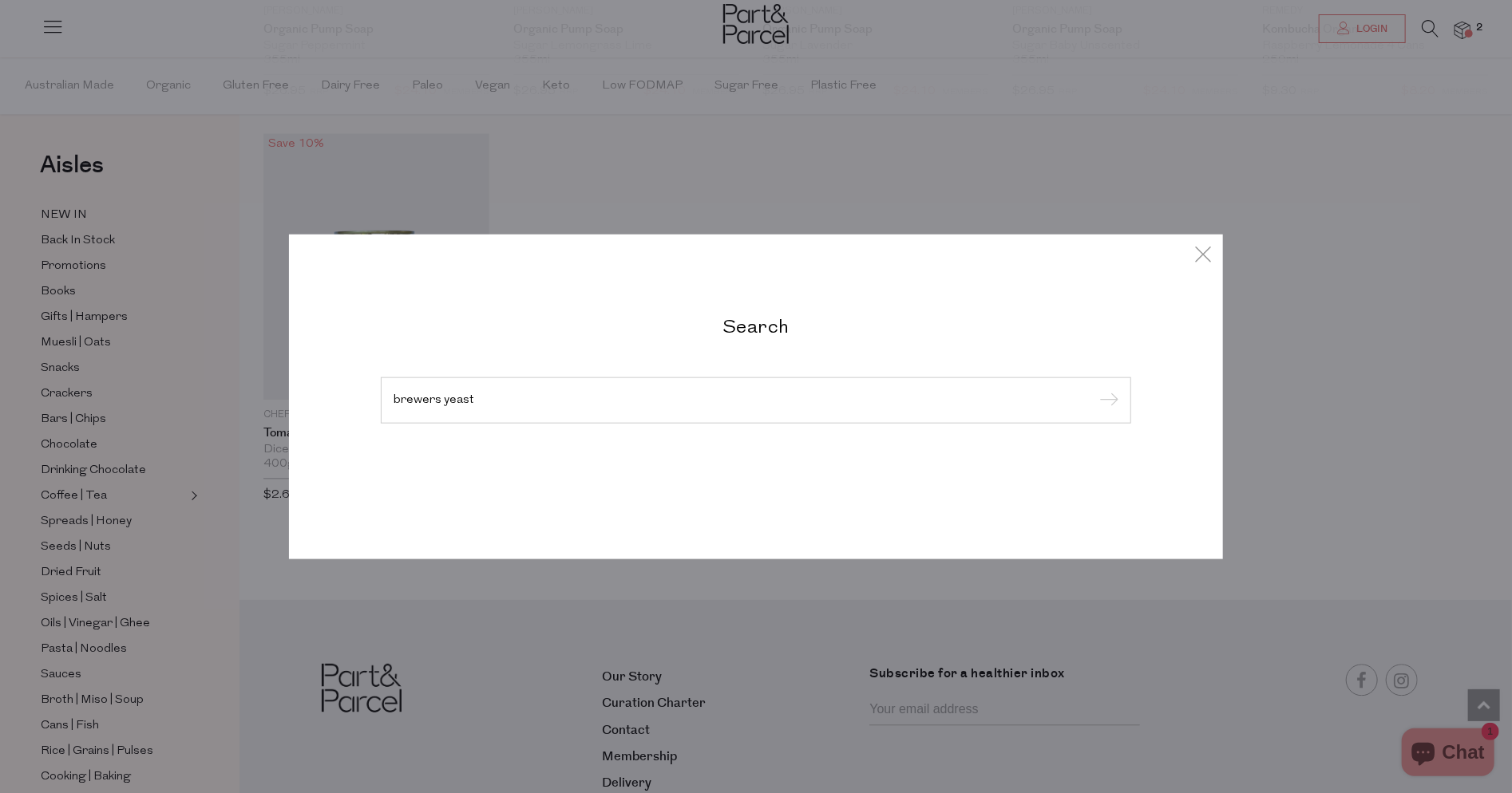
type input "brewers yeast"
click at [1095, 389] on input "submit" at bounding box center [1106, 401] width 24 height 24
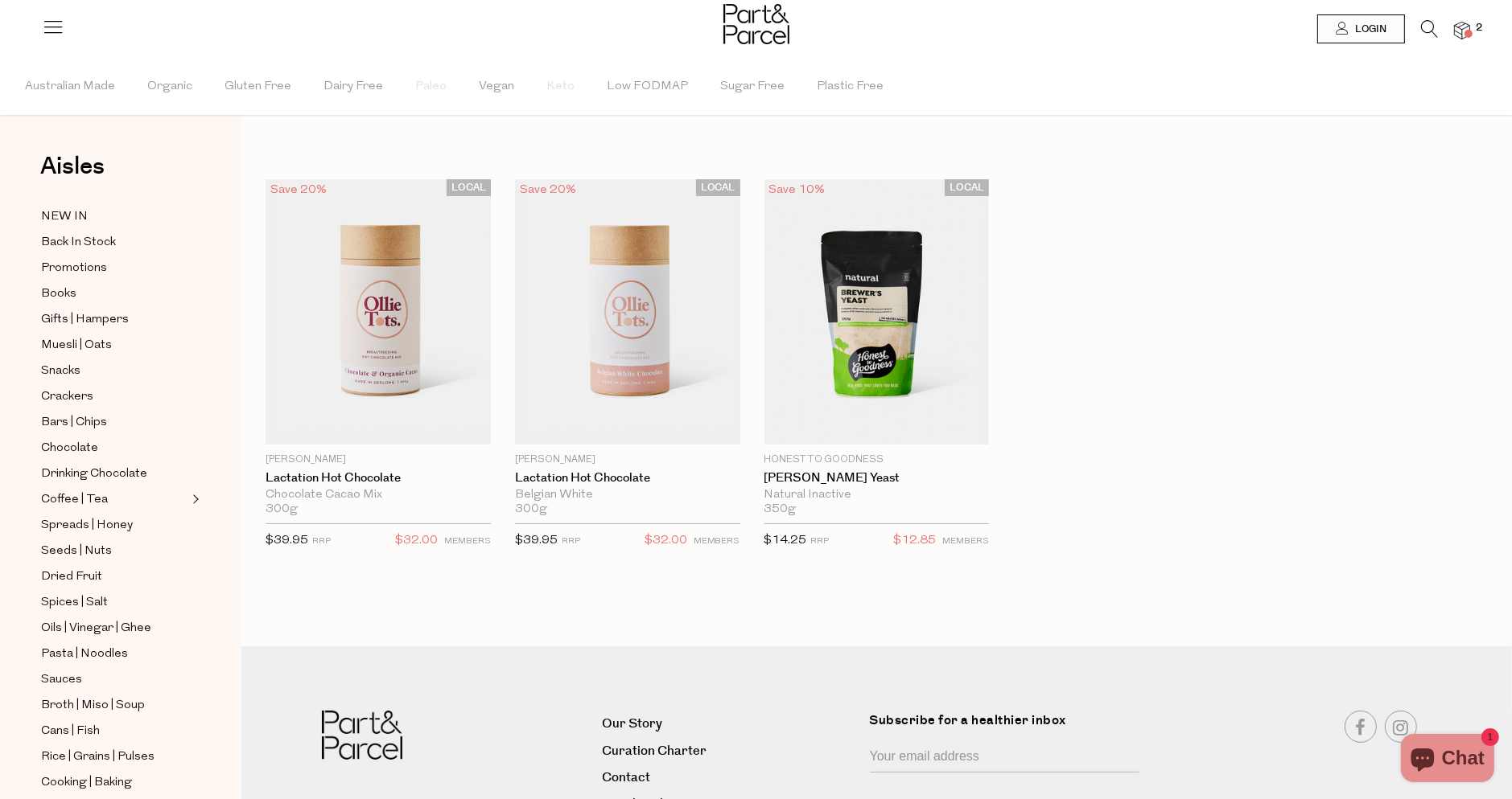
click at [1429, 30] on icon at bounding box center [1429, 28] width 17 height 18
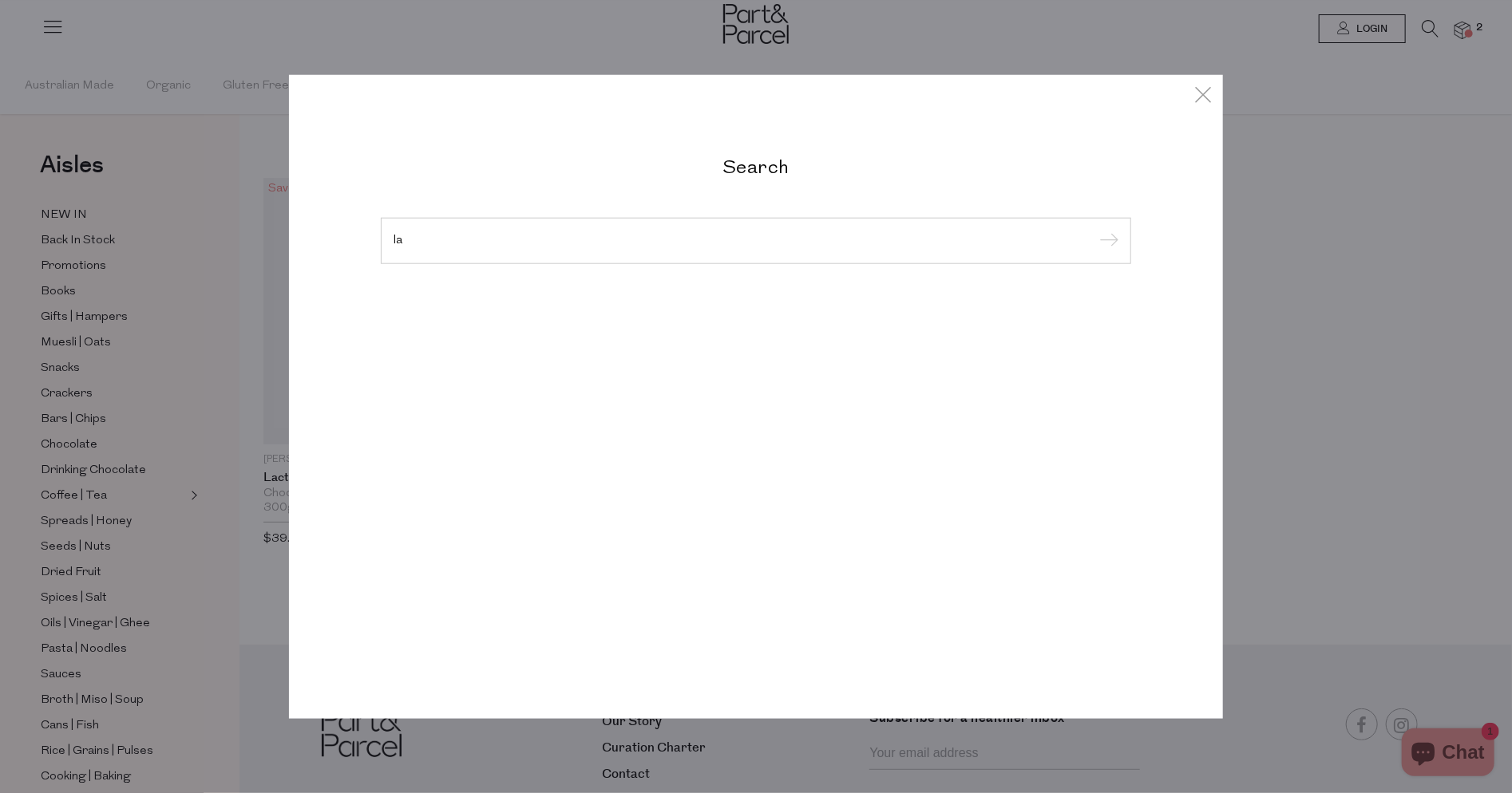
type input "l"
type input "flaxmeal"
click at [1095, 230] on input "submit" at bounding box center [1106, 241] width 24 height 24
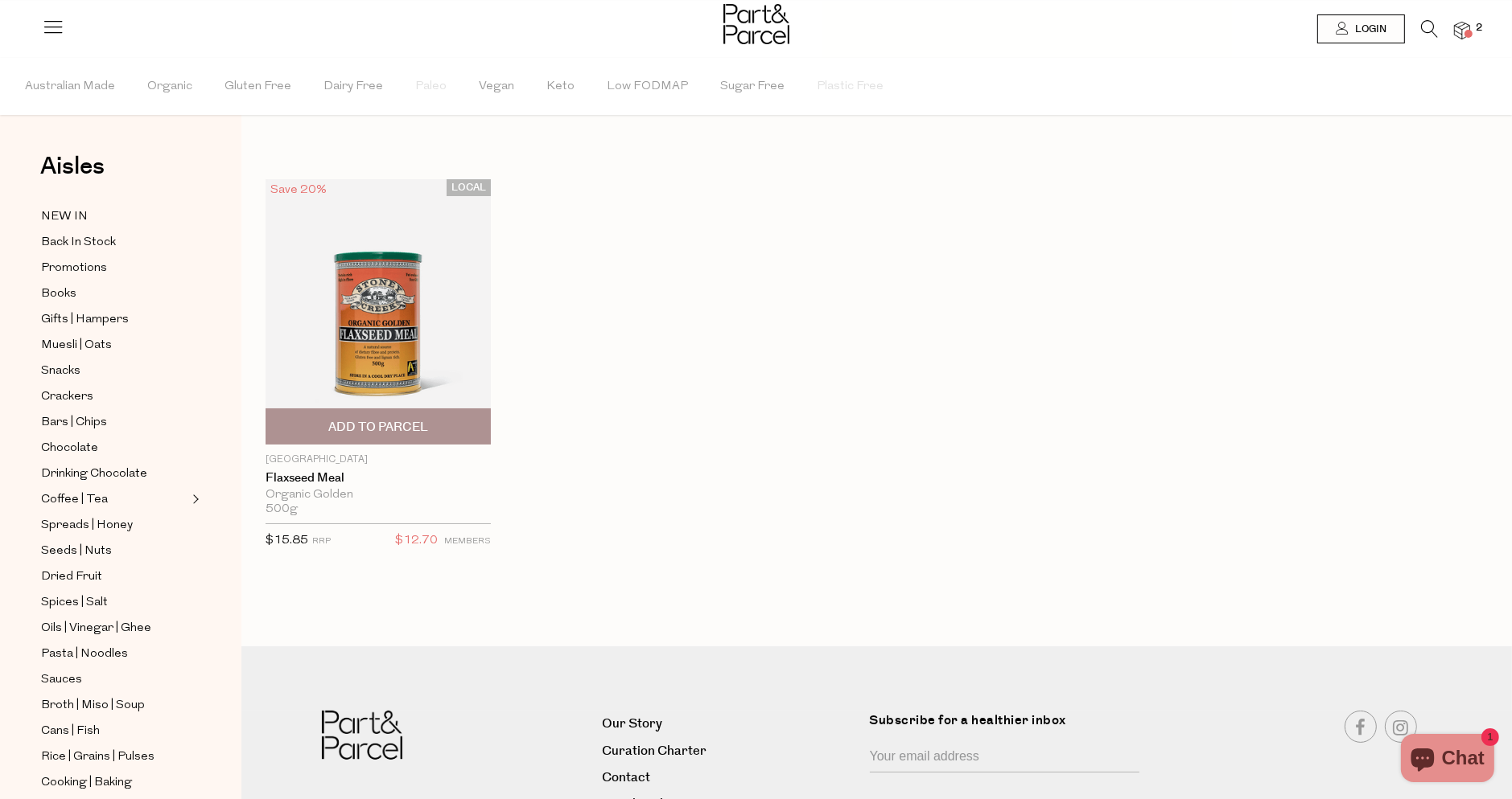
click at [390, 434] on span "Add To Parcel" at bounding box center [377, 427] width 100 height 17
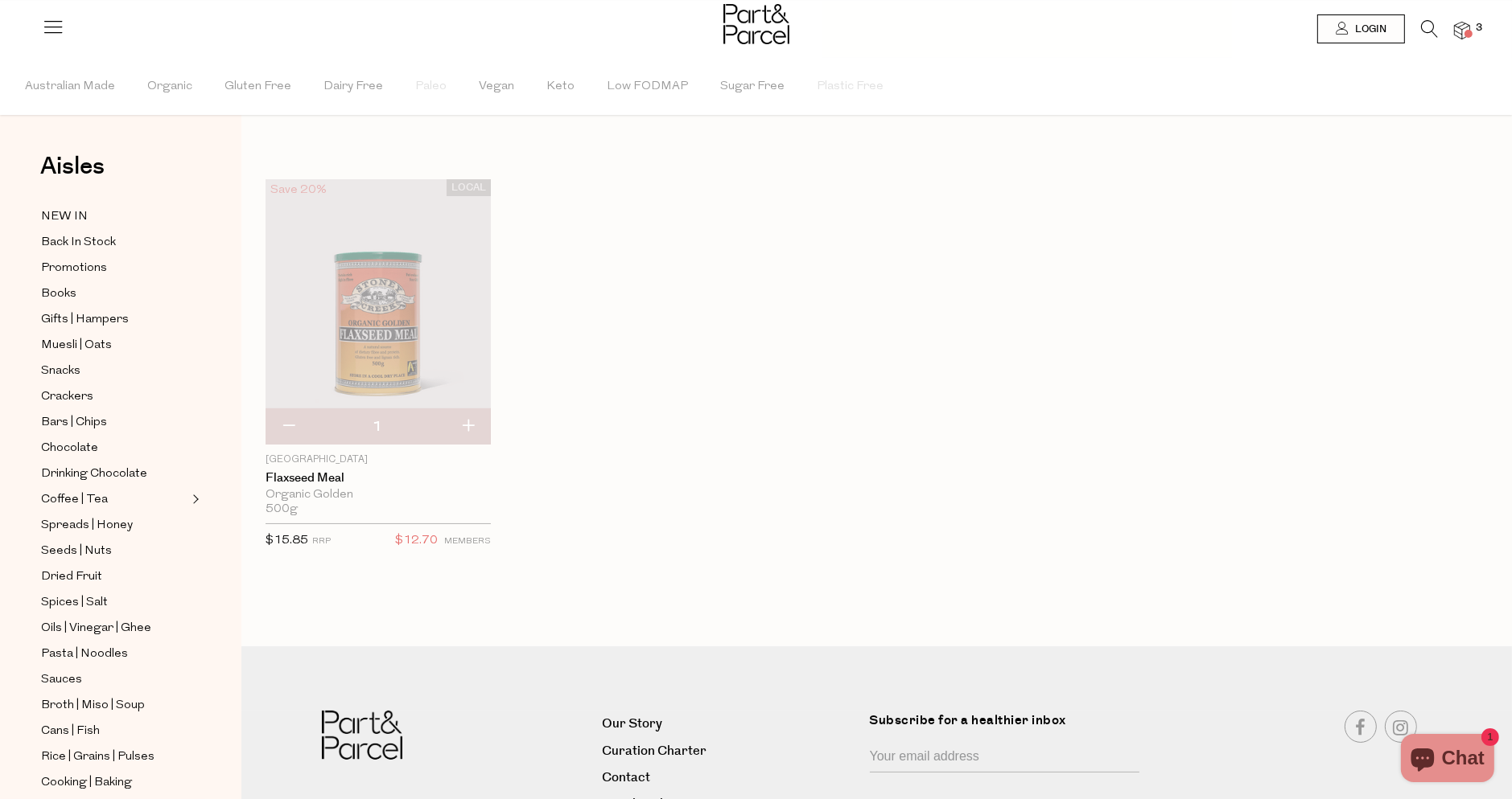
click at [1425, 25] on icon at bounding box center [1429, 28] width 17 height 18
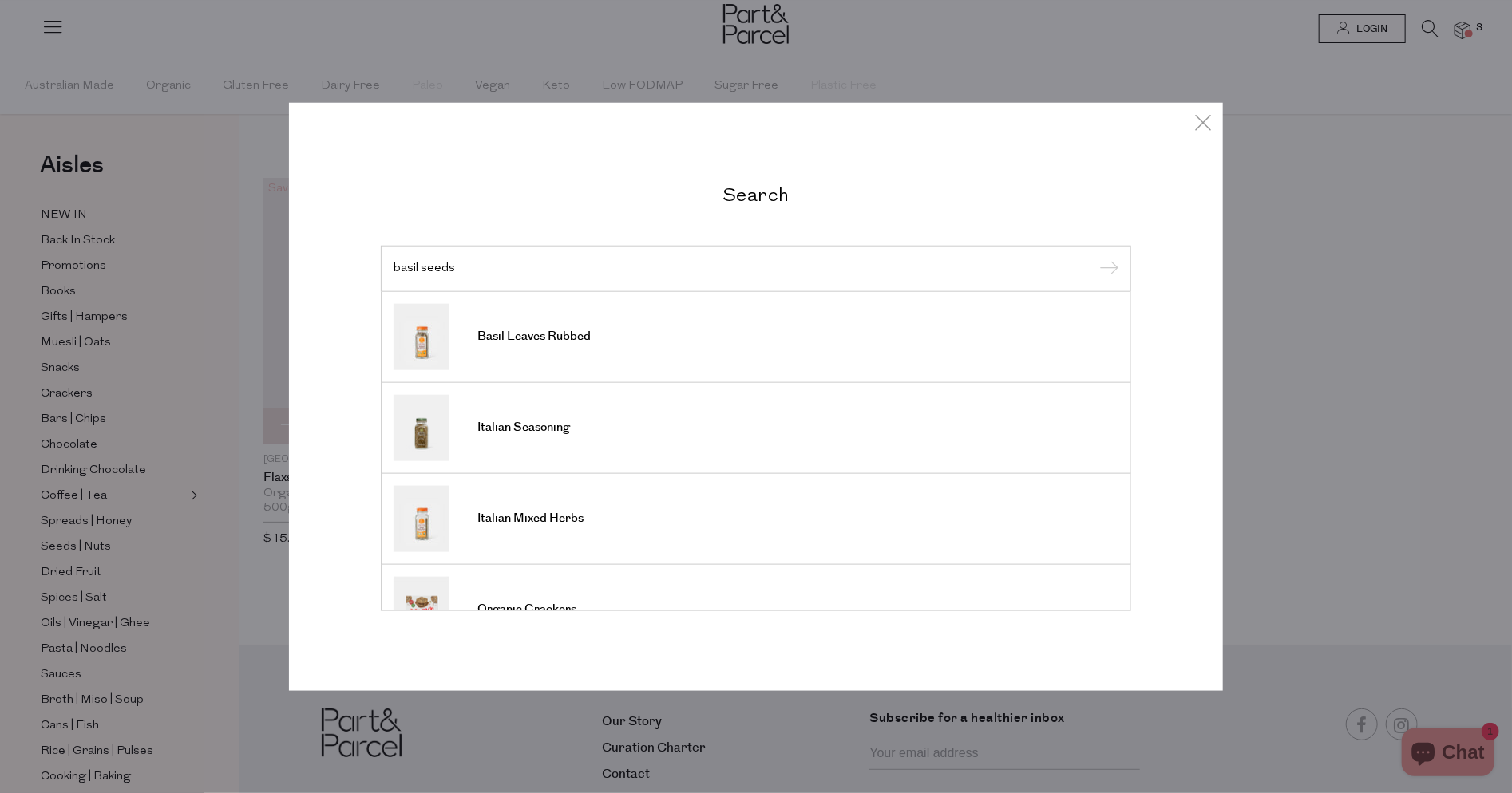
type input "basil seeds"
click at [1095, 258] on input "submit" at bounding box center [1106, 270] width 24 height 24
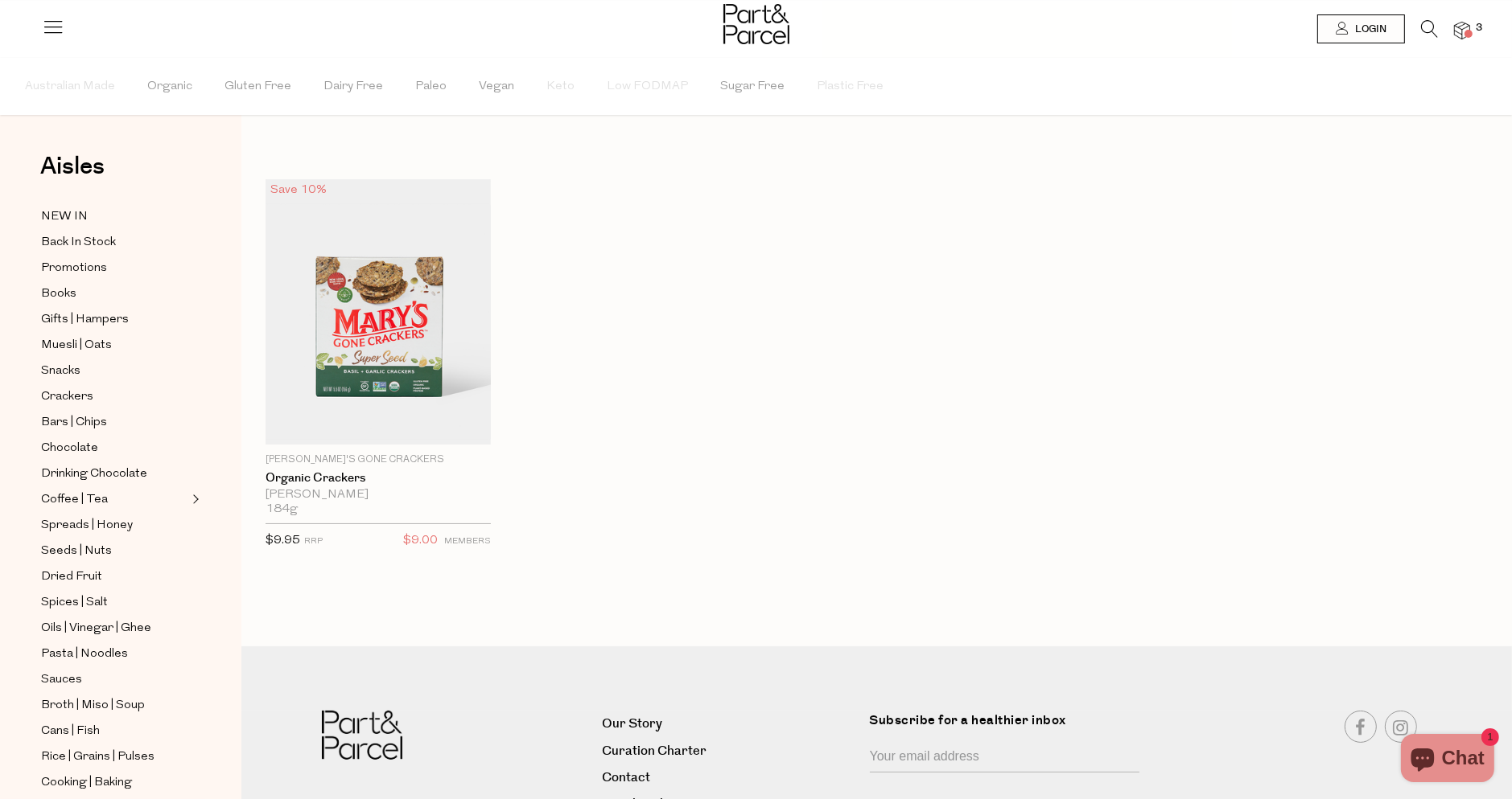
click at [1431, 29] on icon at bounding box center [1429, 28] width 17 height 18
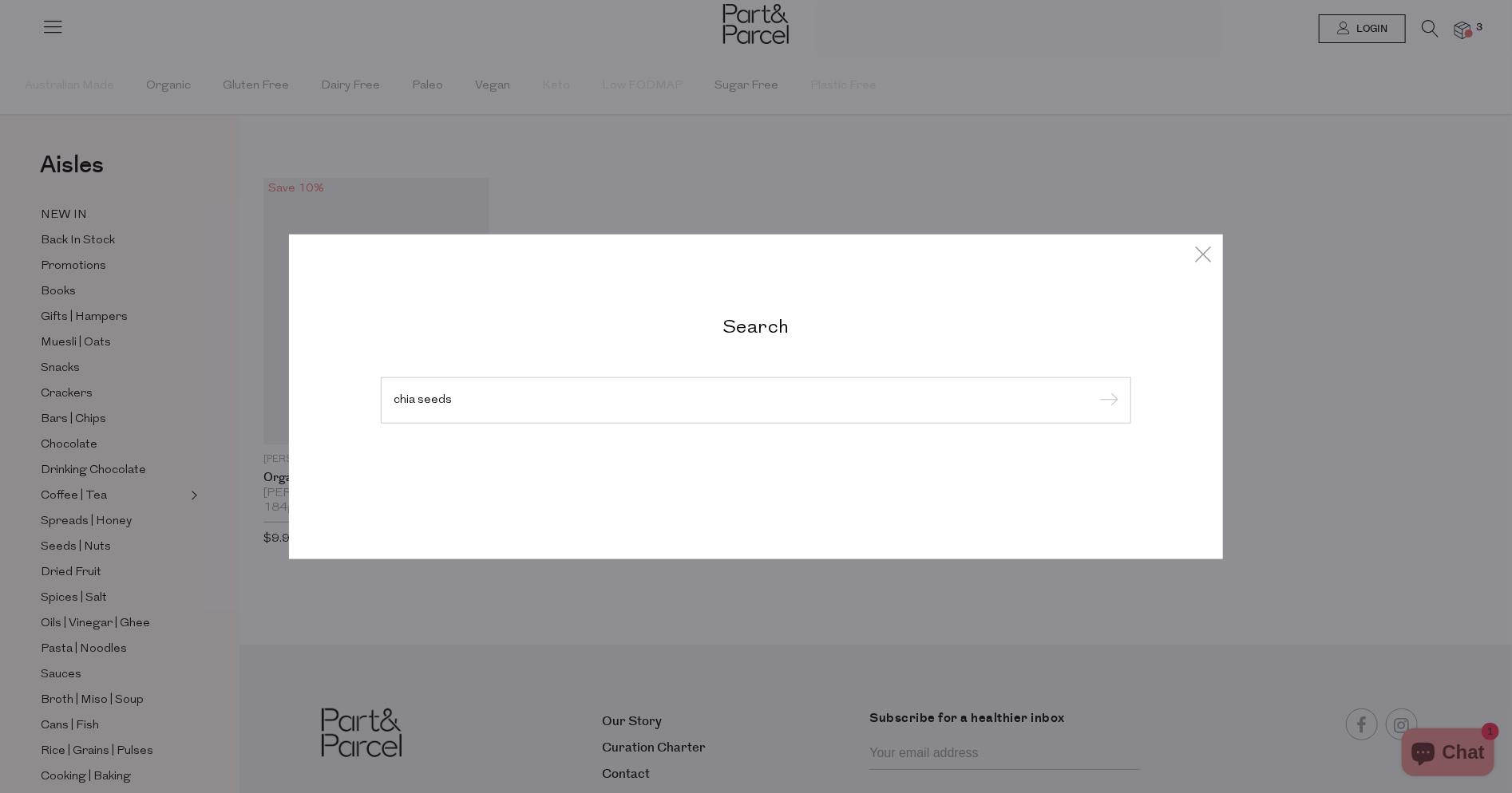
type input "chia seeds"
click at [1095, 389] on input "submit" at bounding box center [1106, 401] width 24 height 24
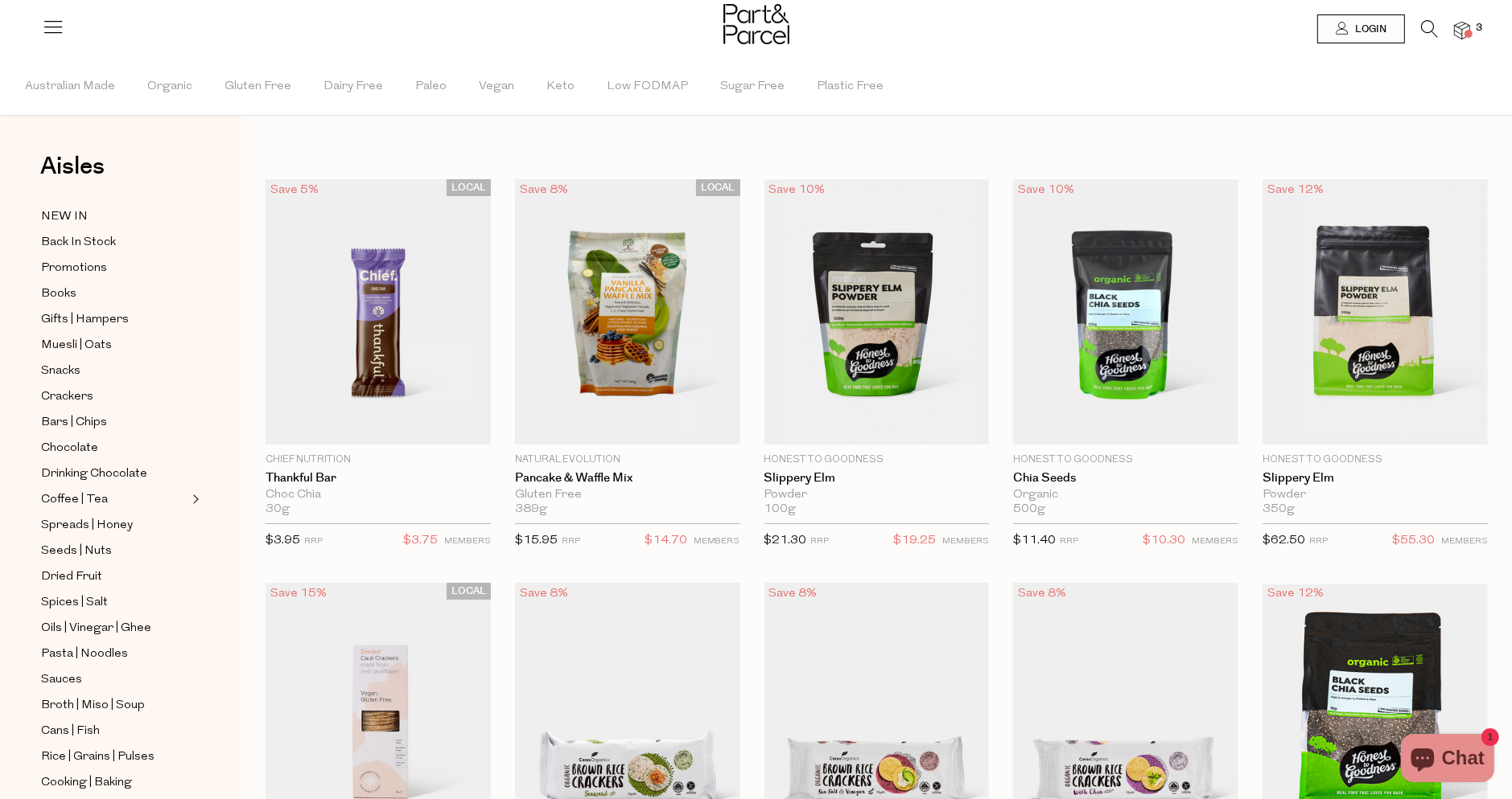
click at [1426, 23] on icon at bounding box center [1429, 28] width 17 height 18
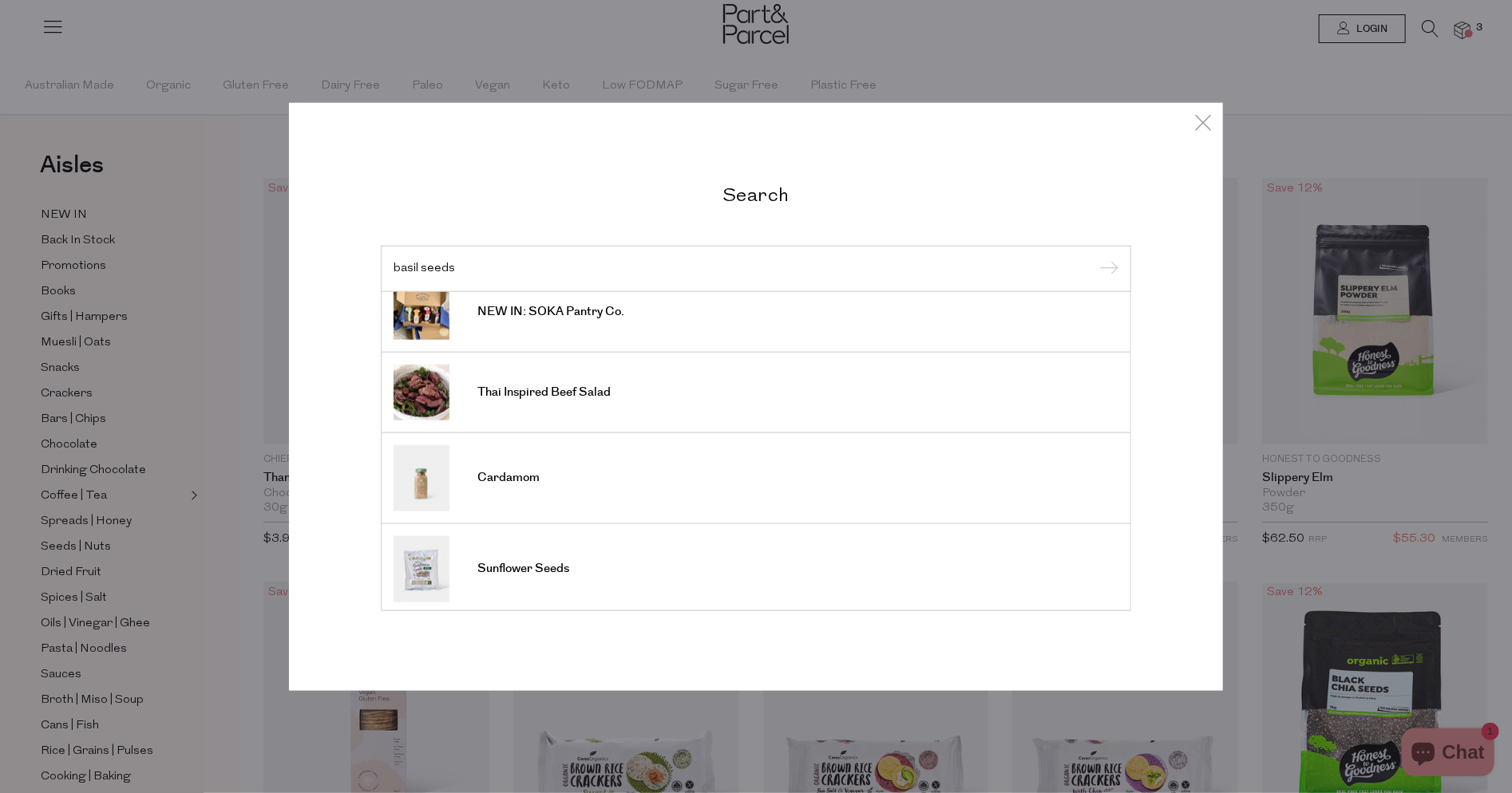
scroll to position [568, 0]
click at [1204, 124] on icon at bounding box center [1202, 123] width 24 height 23
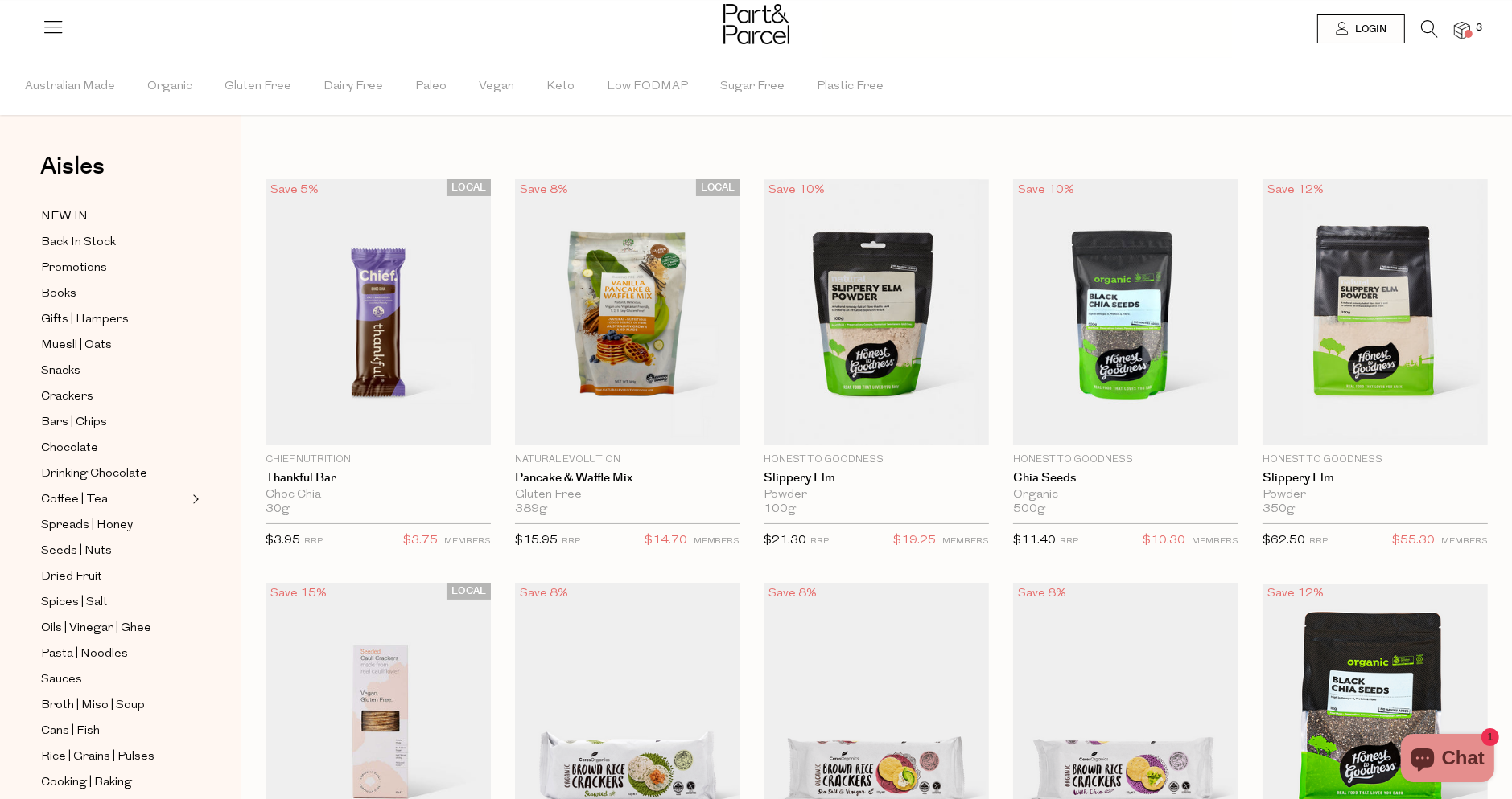
click at [1428, 27] on icon at bounding box center [1429, 28] width 17 height 18
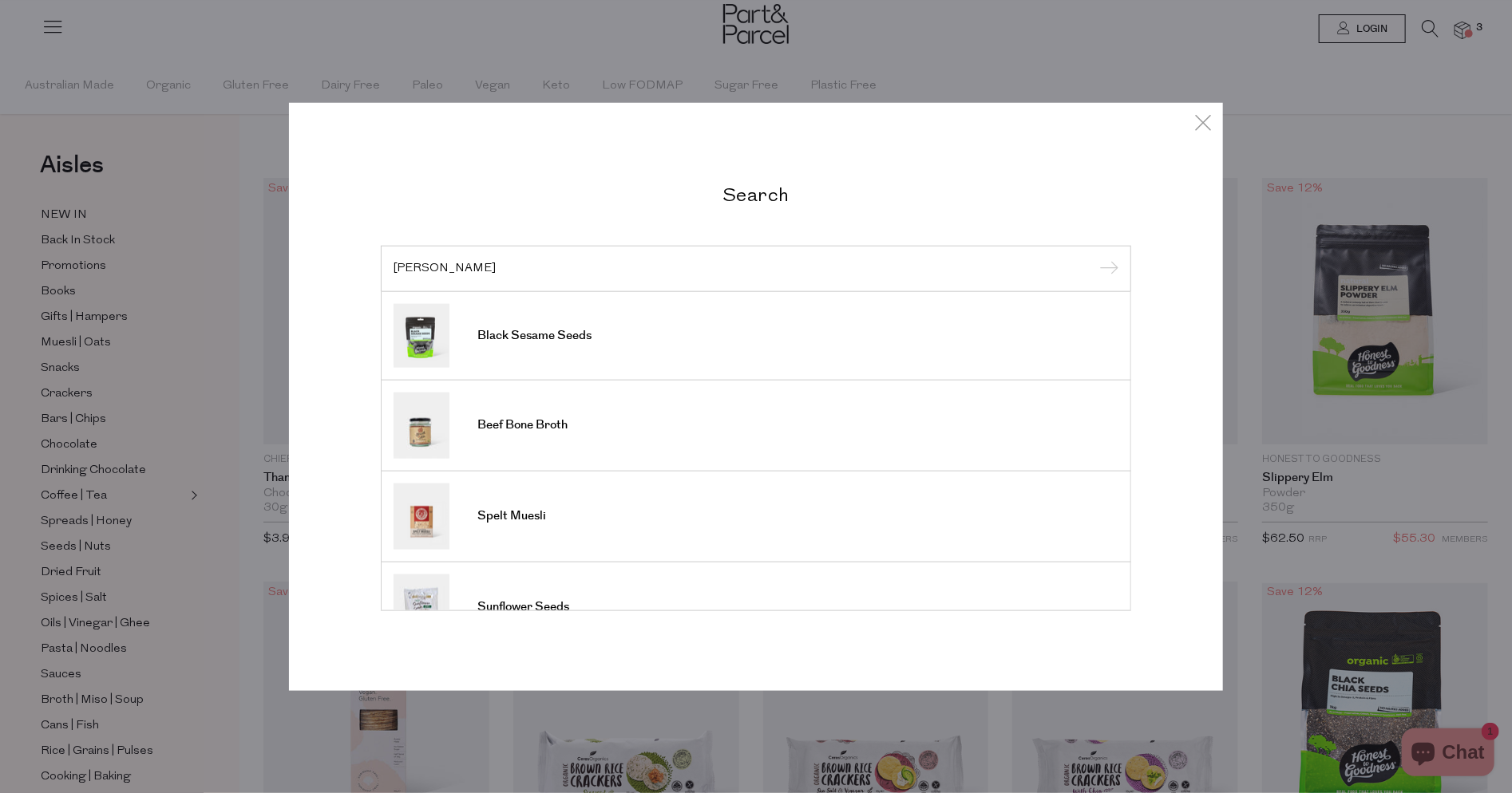
drag, startPoint x: 455, startPoint y: 260, endPoint x: 366, endPoint y: 259, distance: 89.0
click at [366, 259] on div "Search basil seedsmil Black Sesame Seeds Beef Bone Broth Spelt Muesli Sunflower…" at bounding box center [756, 396] width 934 height 588
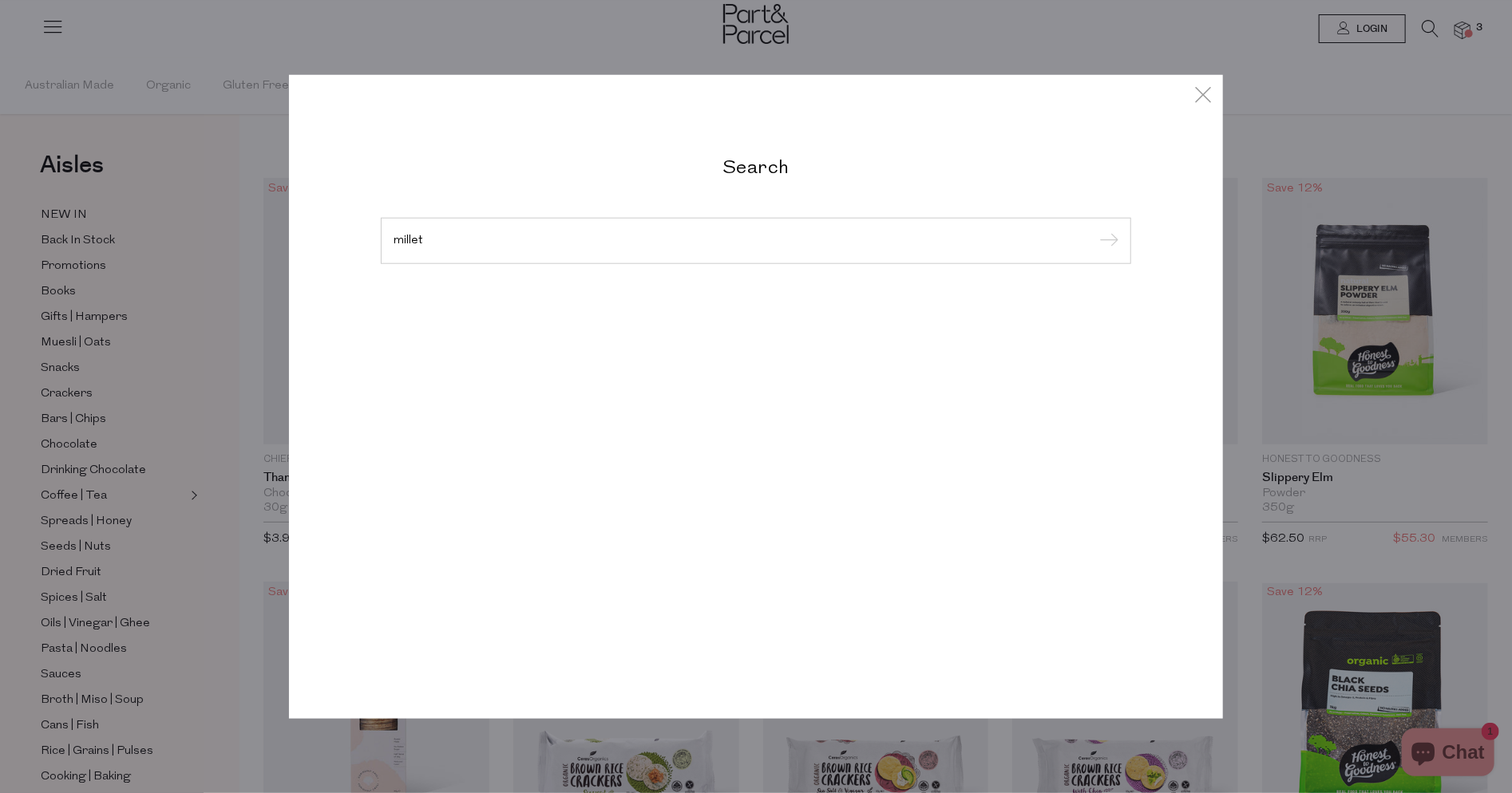
type input "millet"
click at [1095, 230] on input "submit" at bounding box center [1106, 241] width 24 height 24
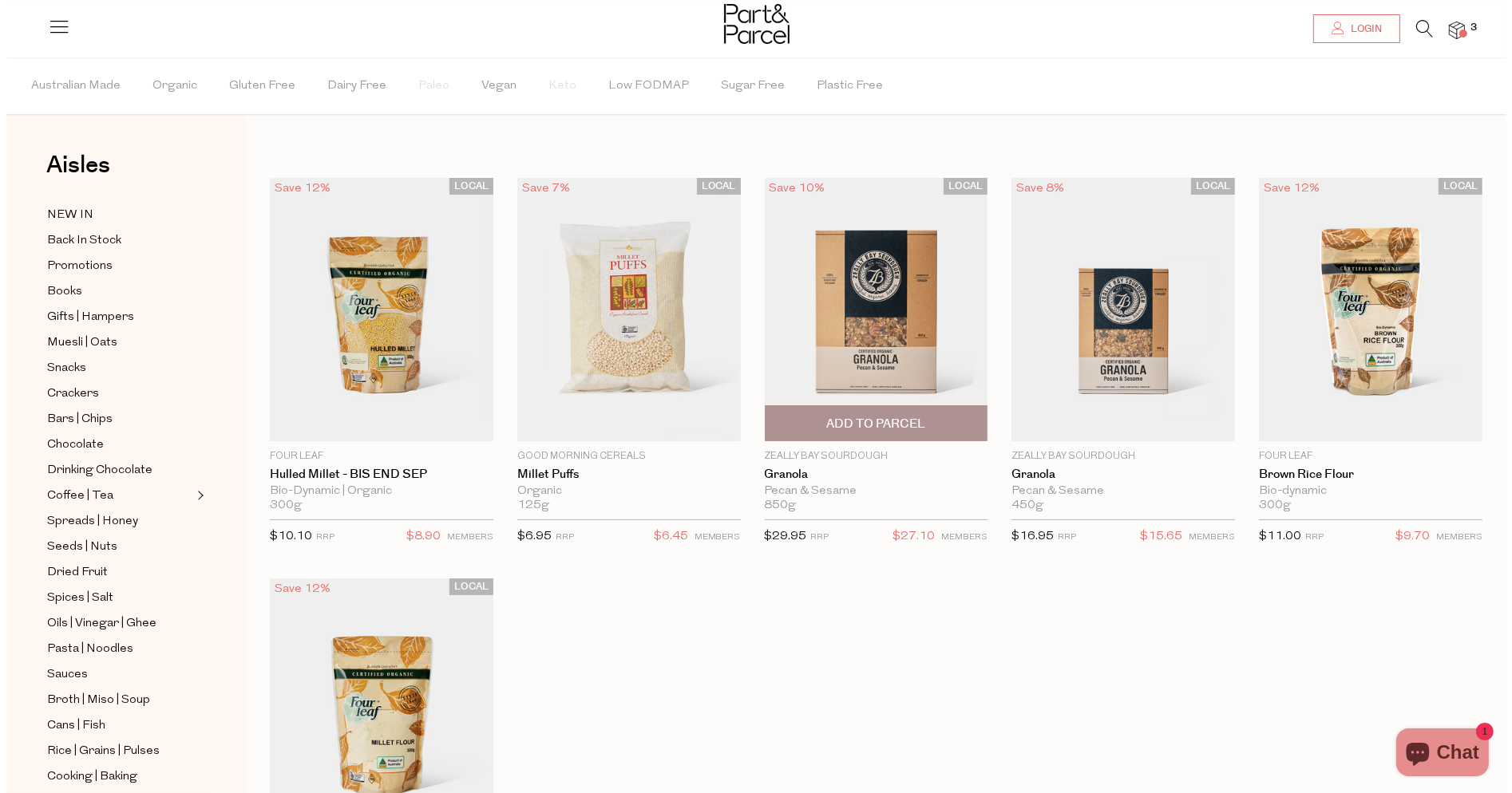
scroll to position [372, 0]
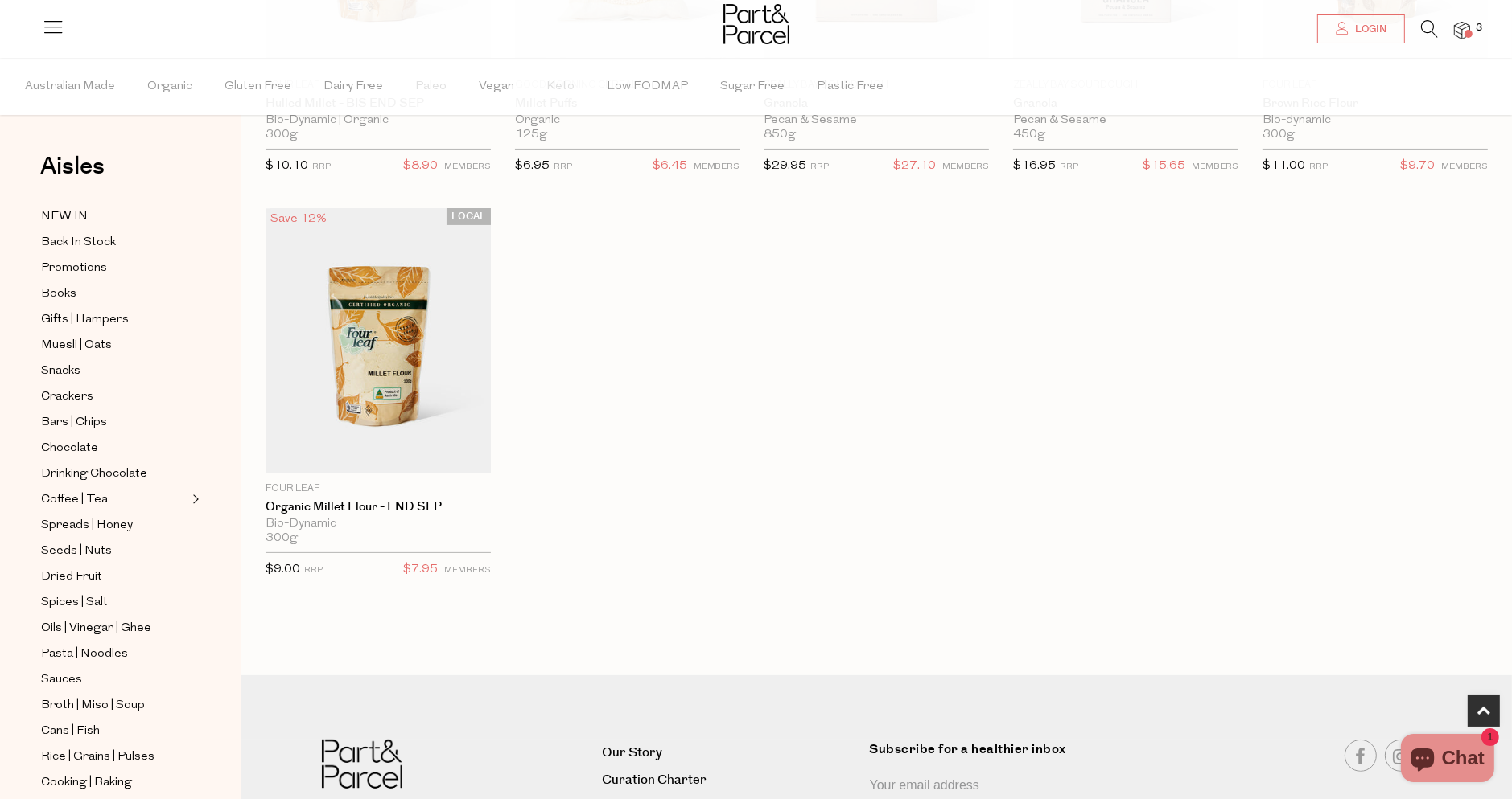
click at [1428, 30] on icon at bounding box center [1429, 28] width 17 height 18
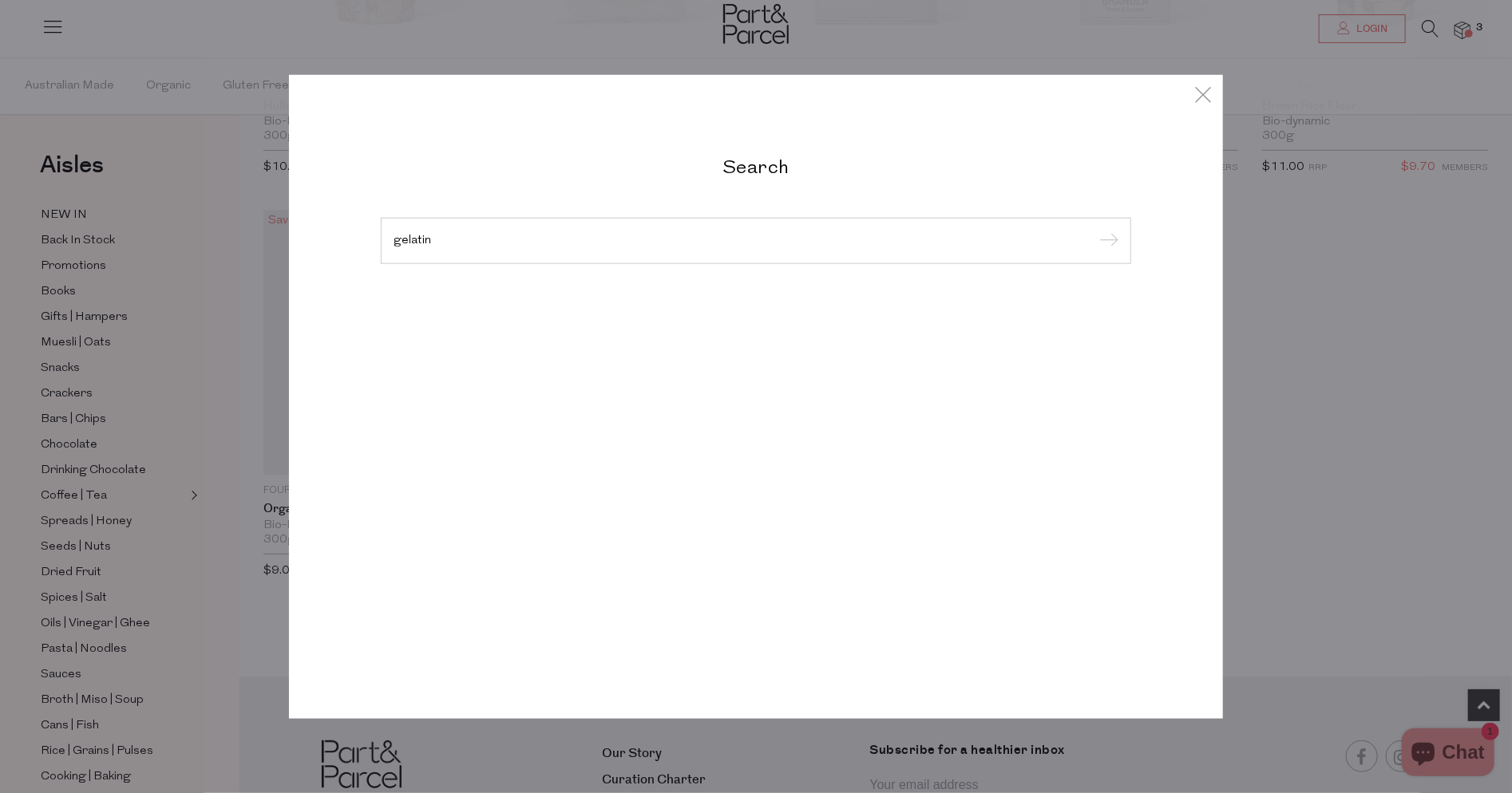
type input "gelatin"
click at [1095, 230] on input "submit" at bounding box center [1106, 241] width 24 height 24
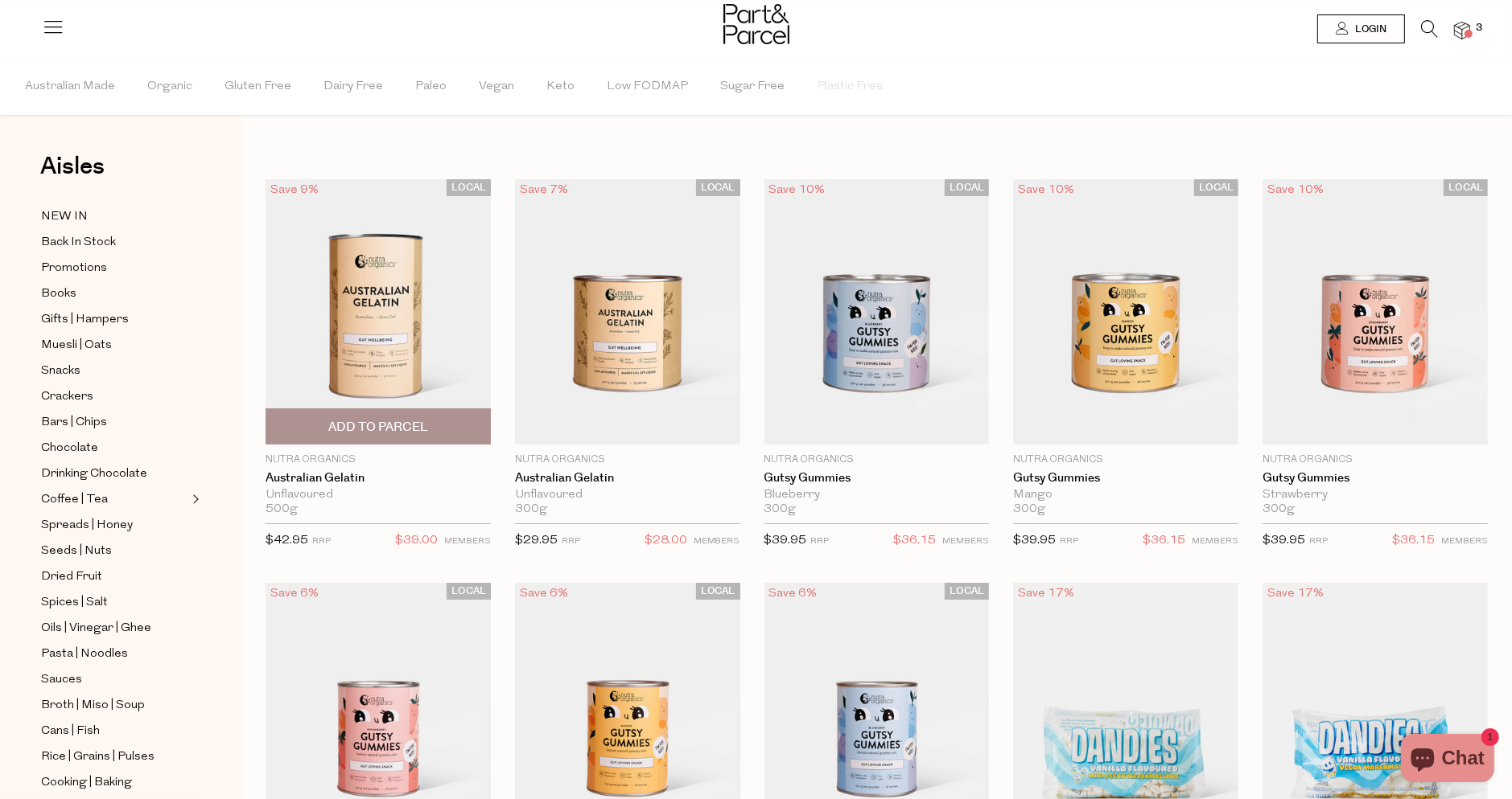
click at [432, 425] on span "Add To Parcel" at bounding box center [378, 426] width 216 height 34
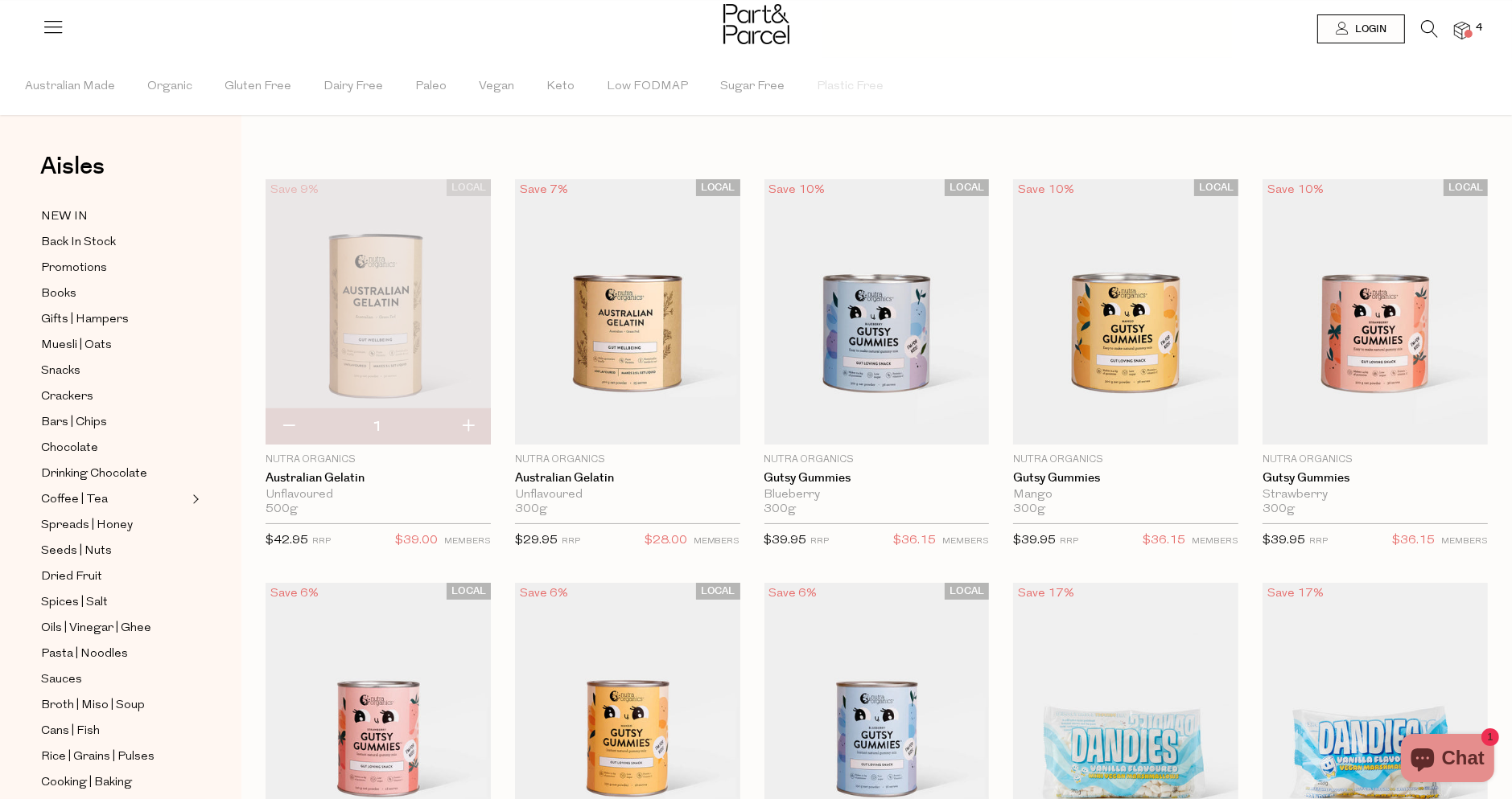
click at [1428, 27] on icon at bounding box center [1429, 28] width 17 height 18
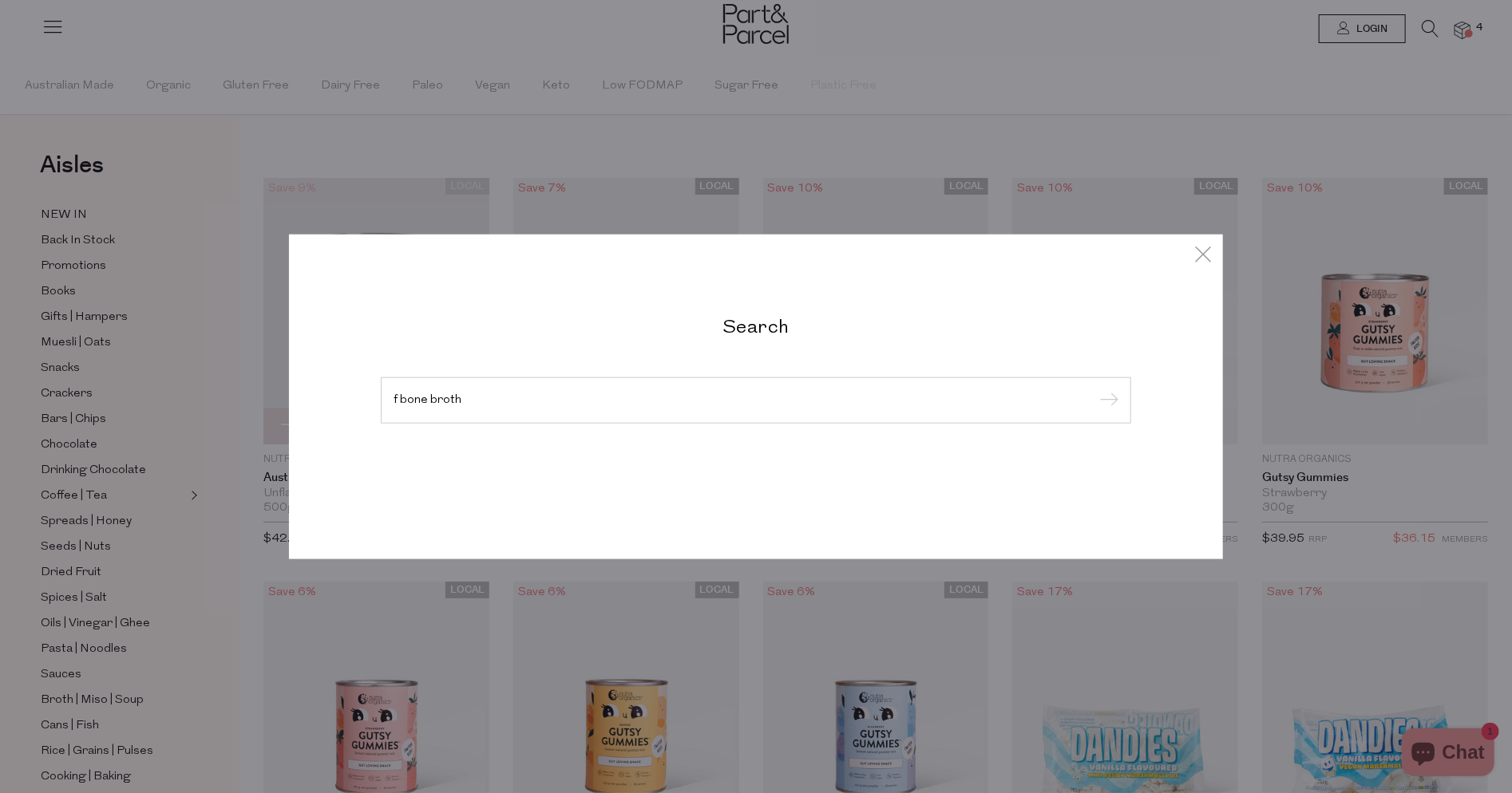
type input "f bone broth"
click at [1095, 389] on input "submit" at bounding box center [1106, 401] width 24 height 24
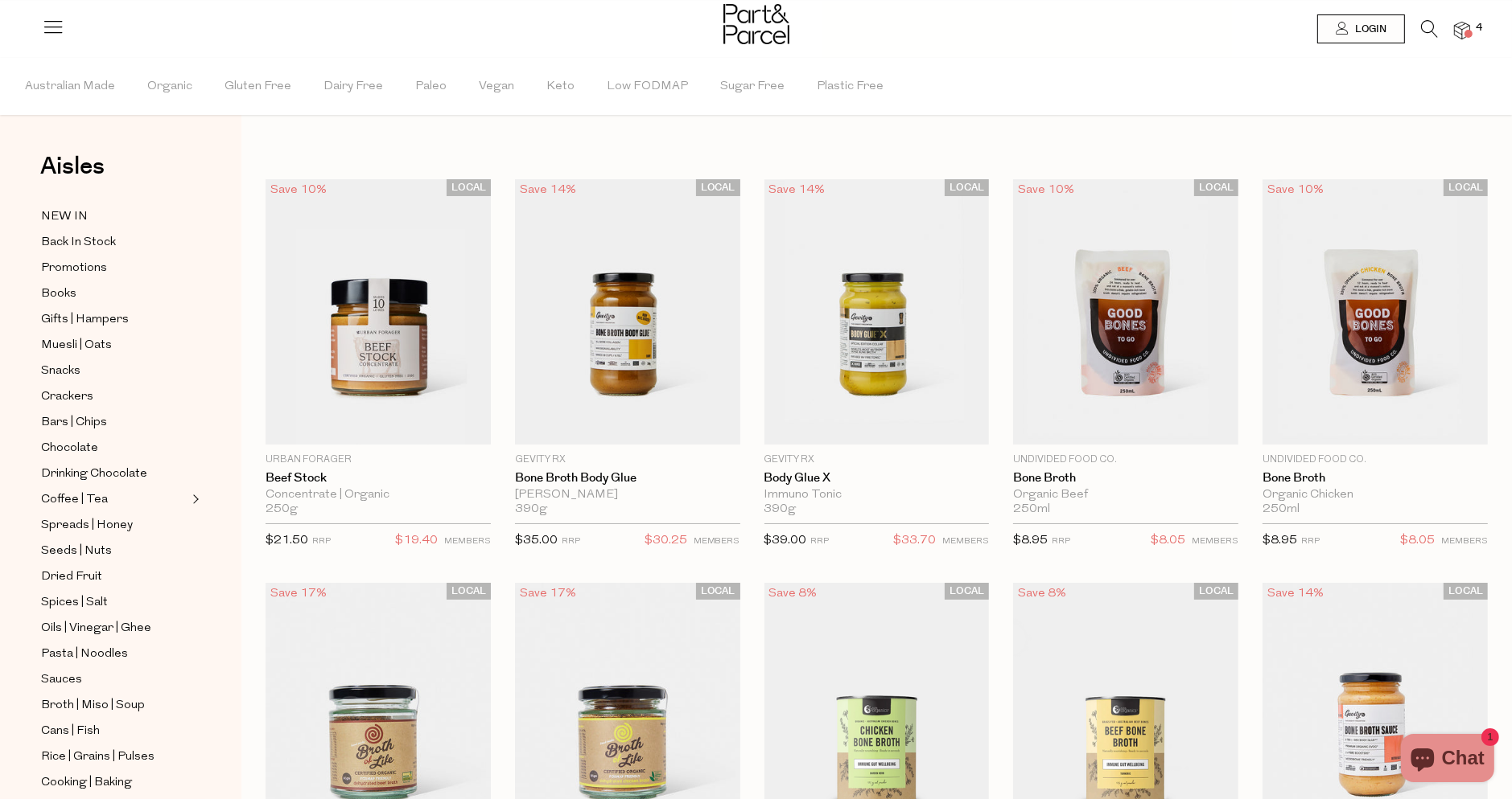
click at [1424, 24] on icon at bounding box center [1429, 28] width 17 height 18
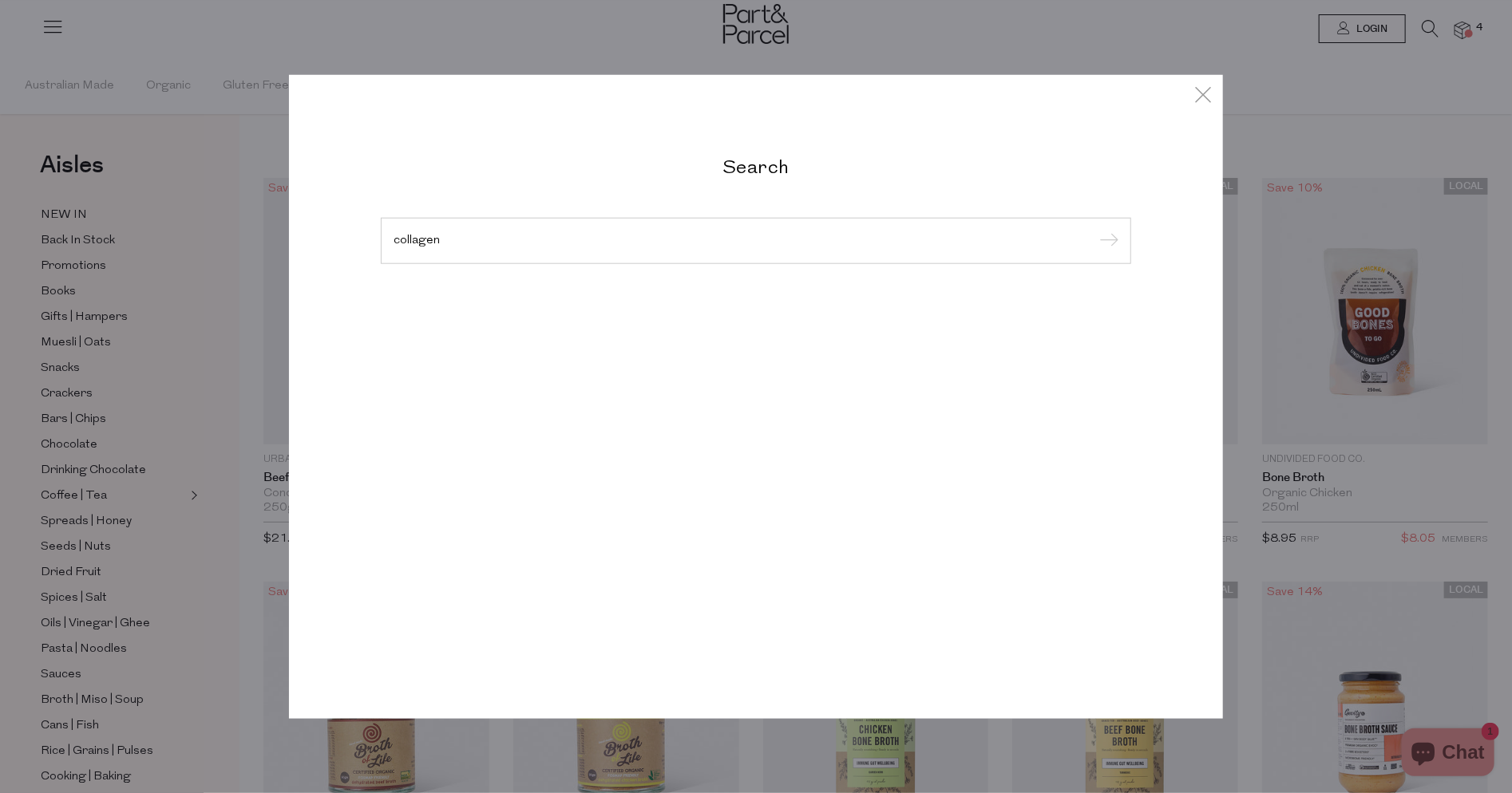
type input "collagen"
click at [1095, 230] on input "submit" at bounding box center [1106, 241] width 24 height 24
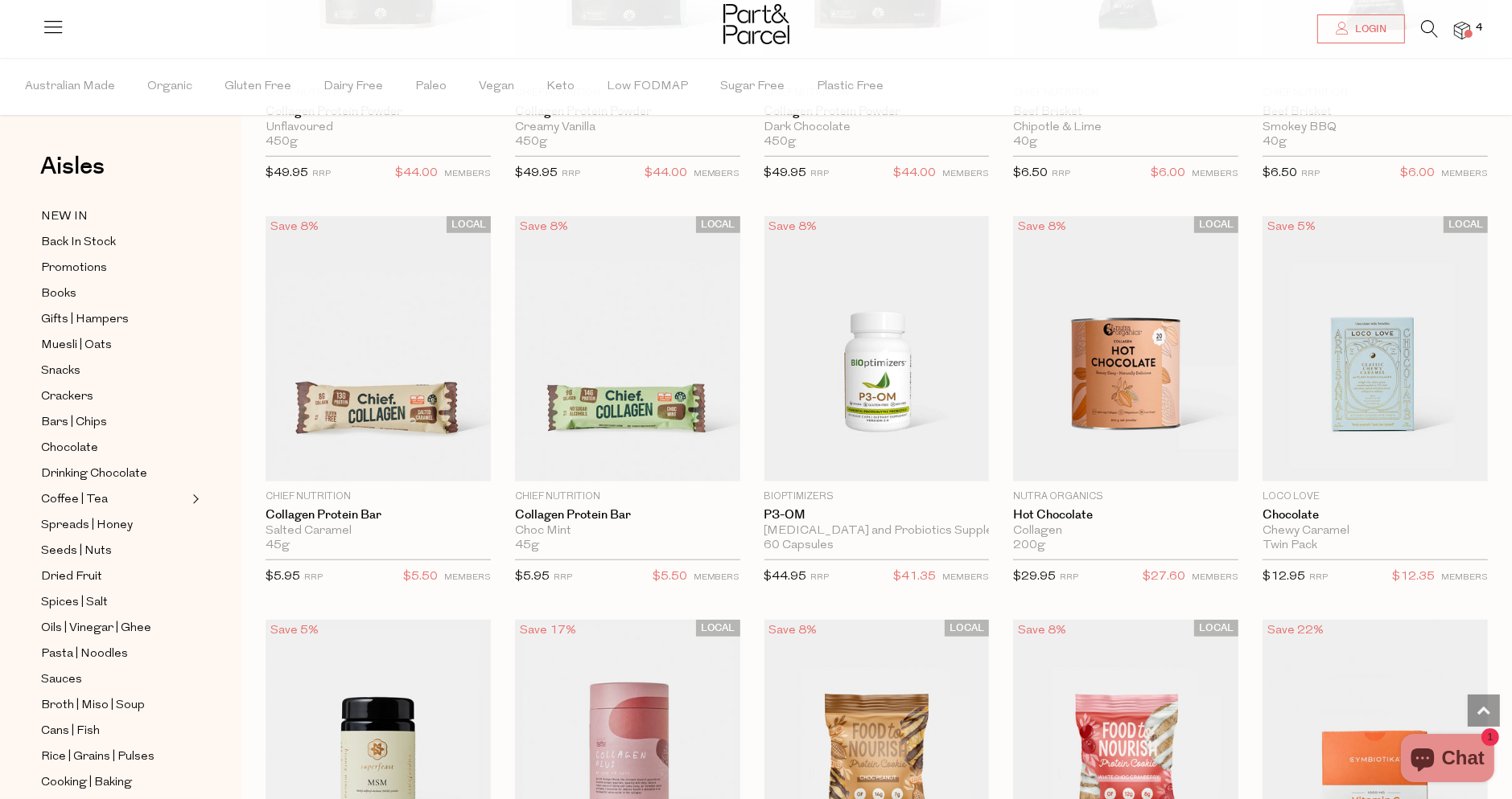
scroll to position [1688, 0]
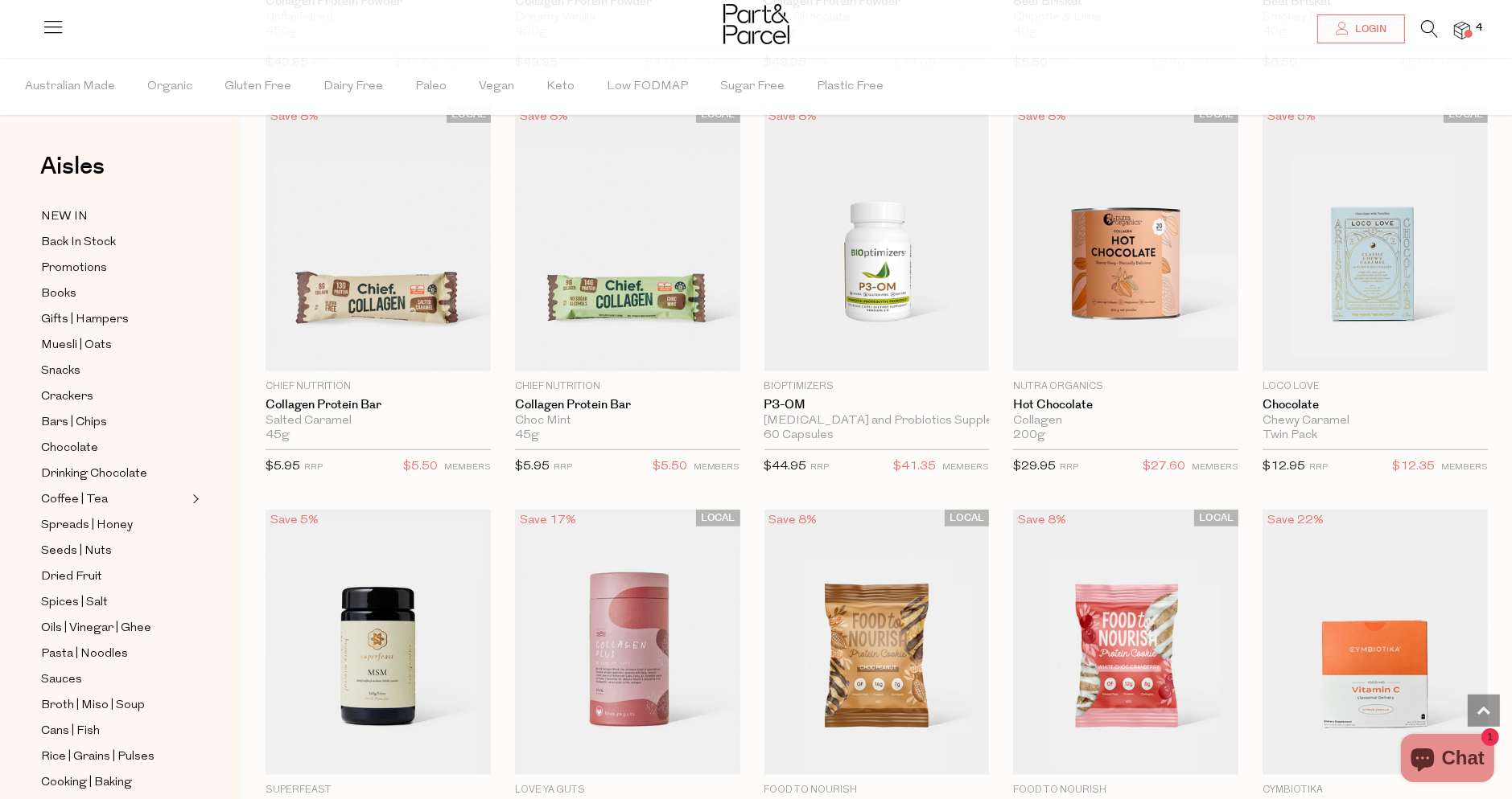
click at [1459, 22] on img at bounding box center [1461, 31] width 16 height 18
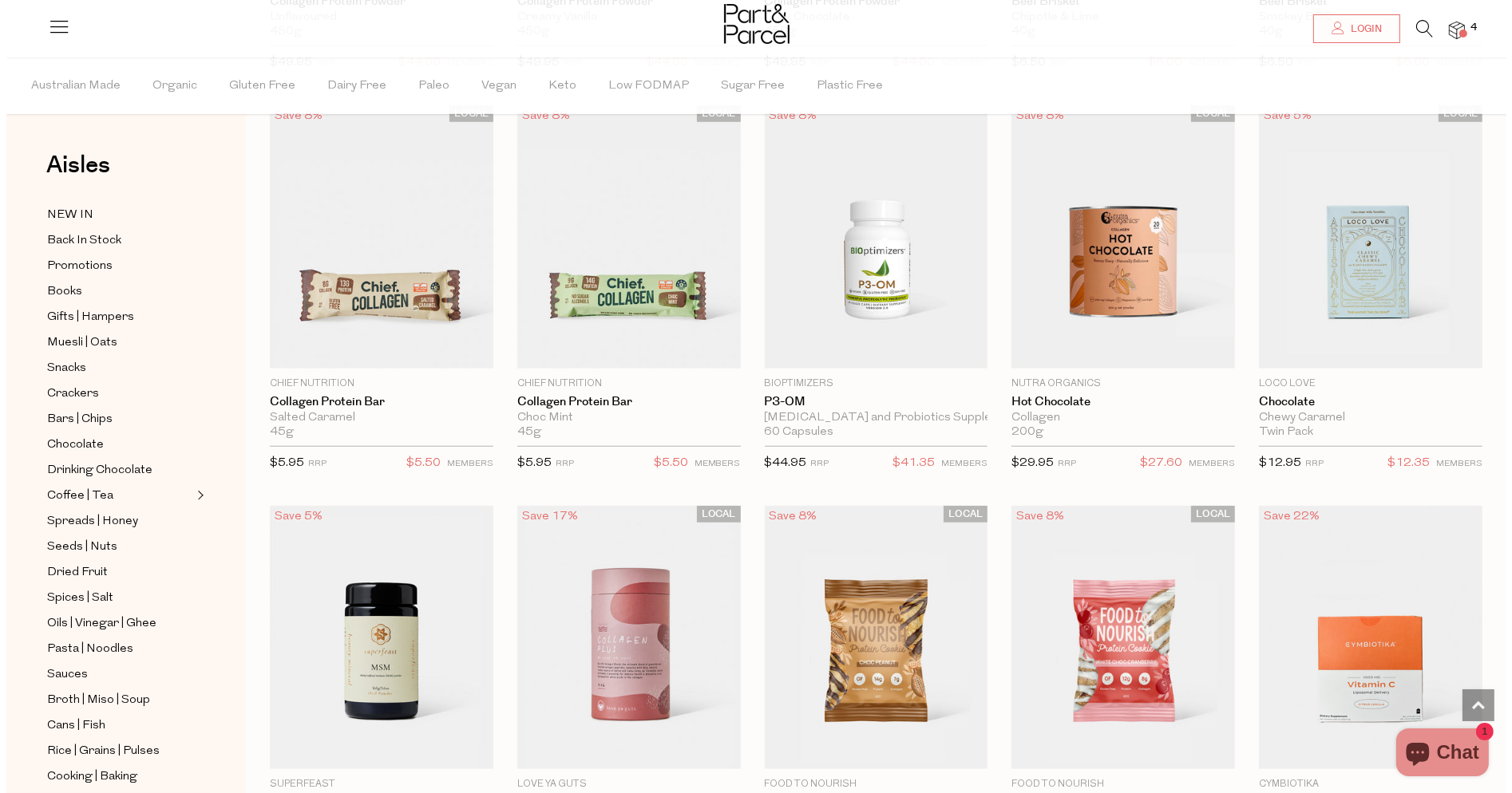
scroll to position [1687, 0]
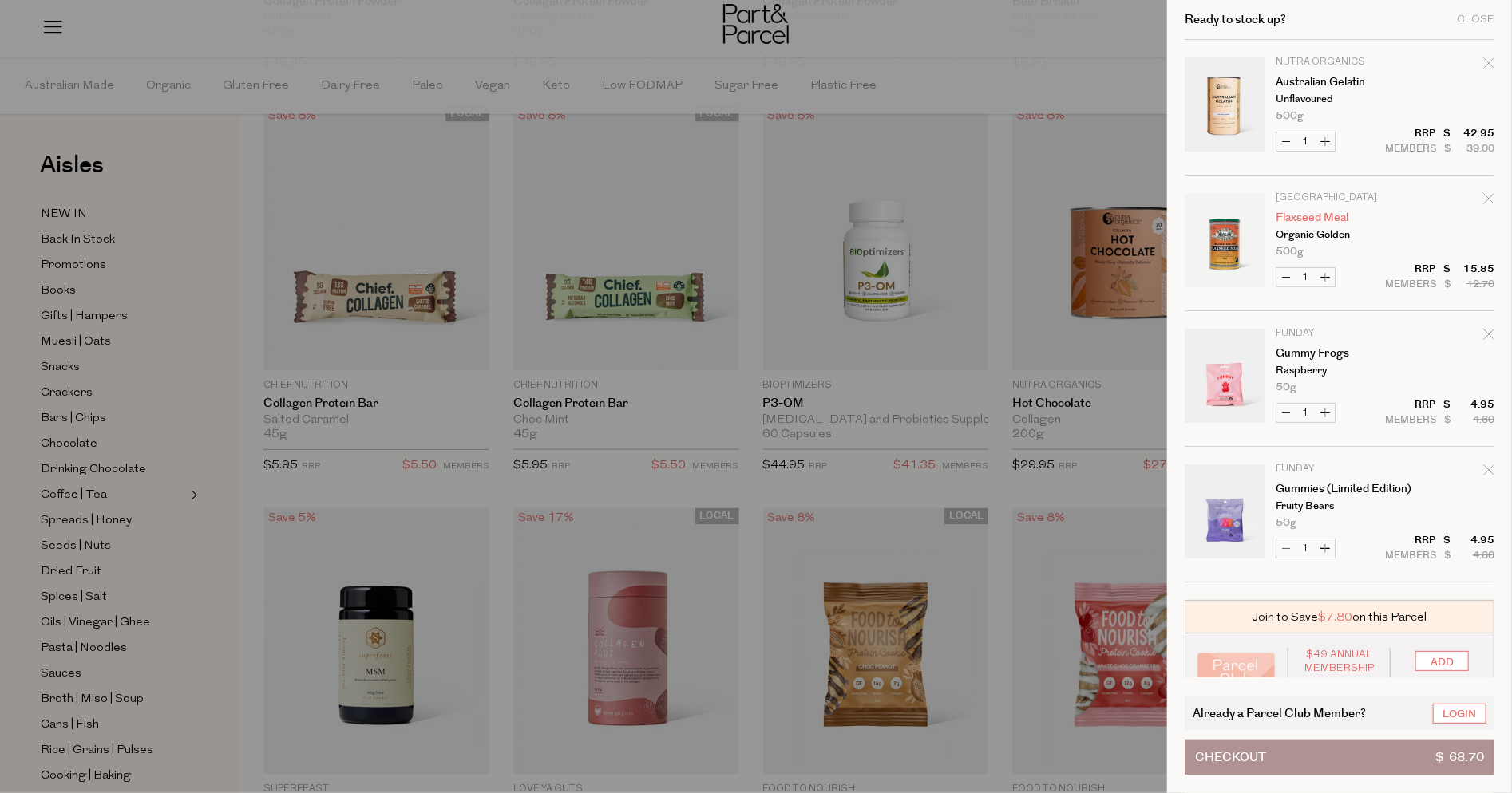
click at [1329, 212] on link "Flaxseed Meal" at bounding box center [1337, 217] width 124 height 11
